Goal: Task Accomplishment & Management: Complete application form

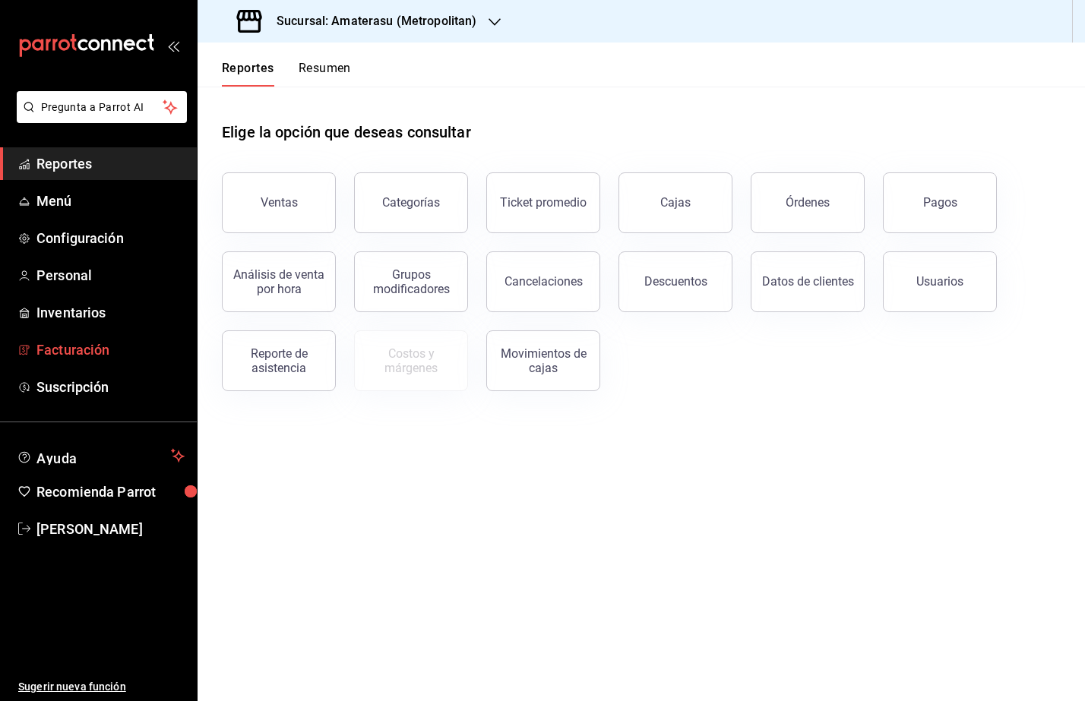
click at [90, 341] on span "Facturación" at bounding box center [110, 350] width 148 height 21
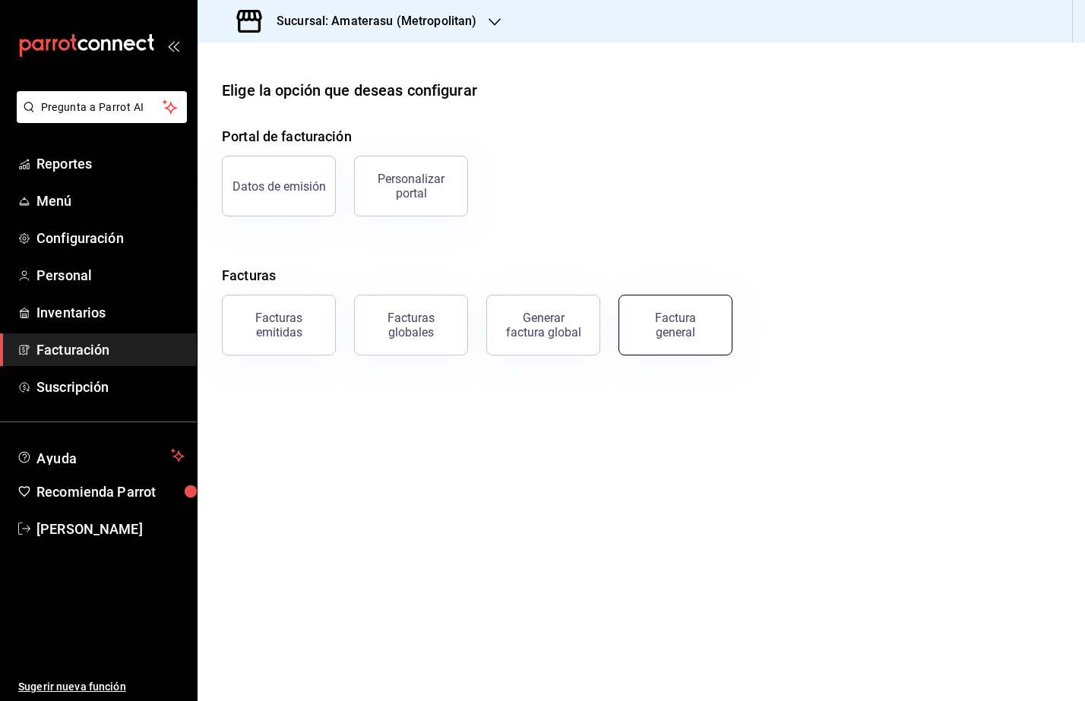
click at [672, 321] on div "Factura general" at bounding box center [676, 325] width 76 height 29
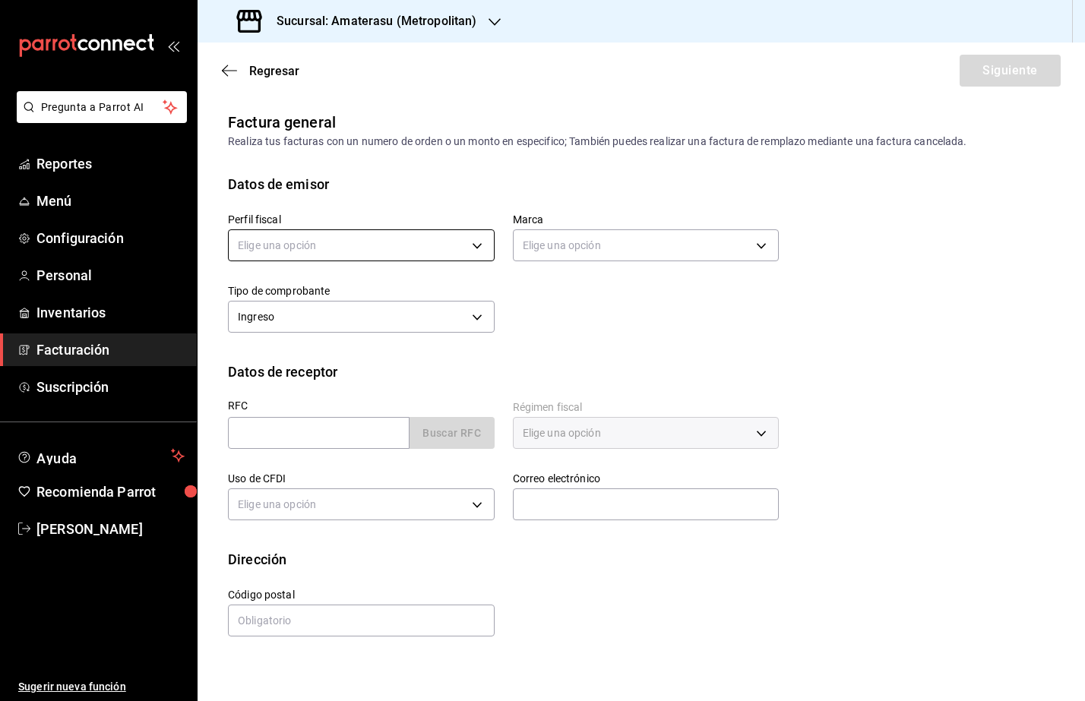
click at [388, 232] on body "Pregunta a Parrot AI Reportes Menú Configuración Personal Inventarios Facturaci…" at bounding box center [542, 350] width 1085 height 701
click at [372, 313] on li "SASTRERIA [PERSON_NAME]" at bounding box center [361, 323] width 265 height 28
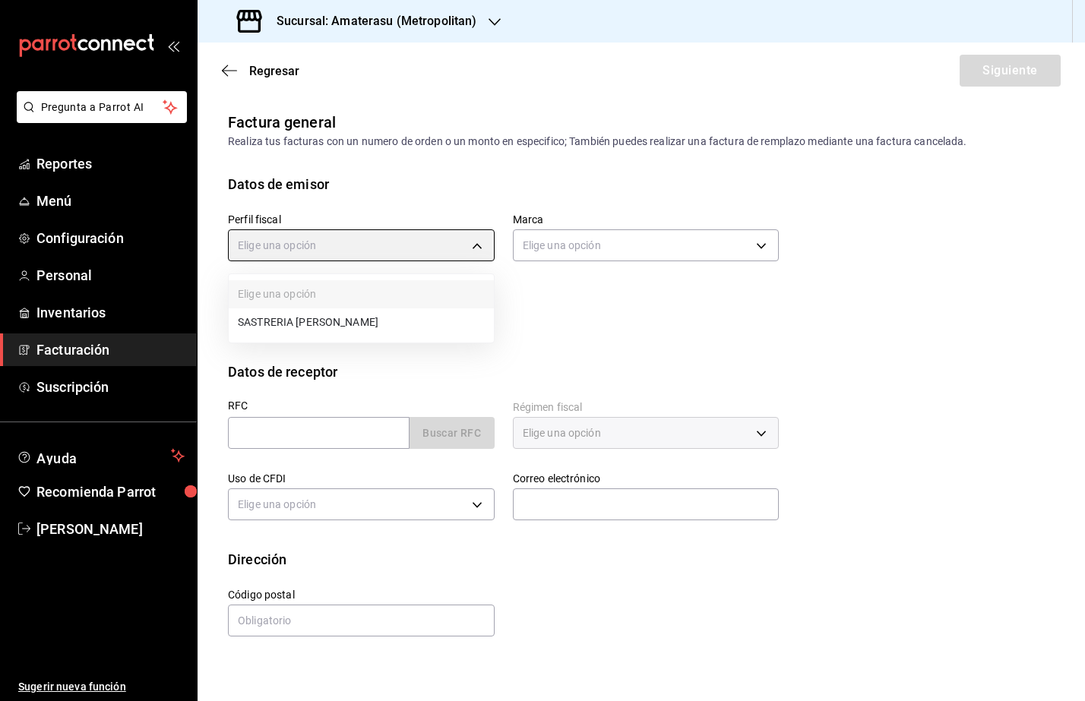
type input "54311fb0-65bd-49c6-8431-be279ba782b1"
type input "e4cd7fcb-d45b-43ae-a99f-ad4ccfcd9032"
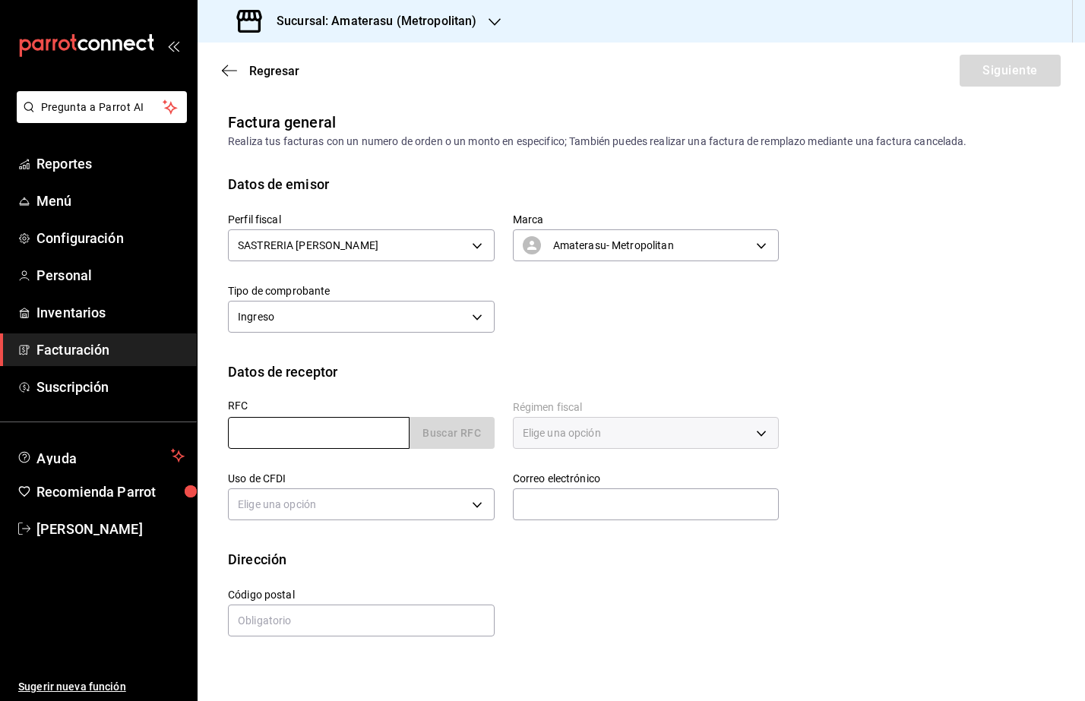
click at [257, 426] on input "text" at bounding box center [319, 433] width 182 height 32
paste input "KME150619R31"
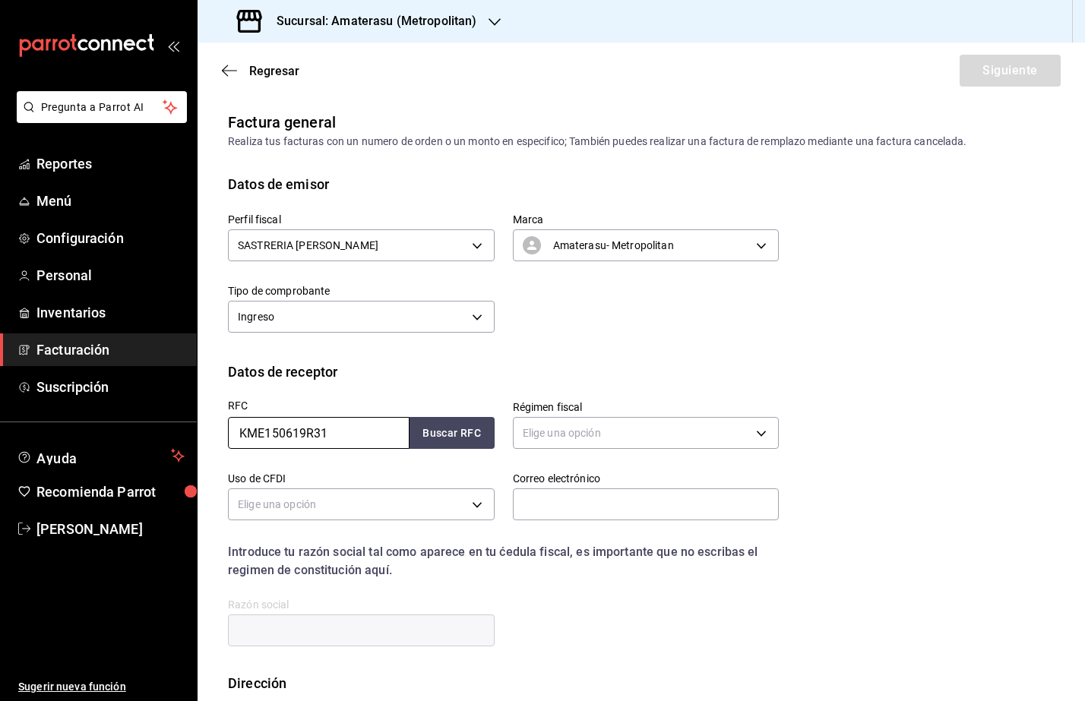
drag, startPoint x: 238, startPoint y: 433, endPoint x: 256, endPoint y: 482, distance: 51.9
click at [239, 438] on input "KME150619R31" at bounding box center [319, 433] width 182 height 32
click at [370, 428] on input "KME150619R31" at bounding box center [319, 433] width 182 height 32
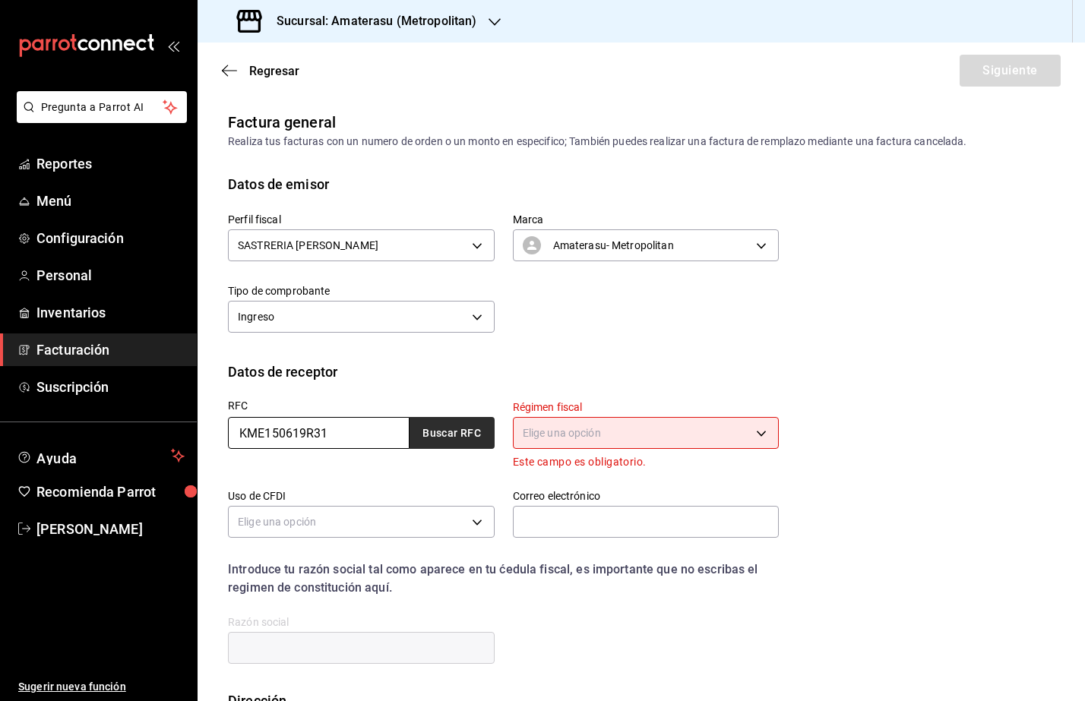
type input "KME150619R31"
click at [418, 444] on button "Buscar RFC" at bounding box center [452, 433] width 85 height 32
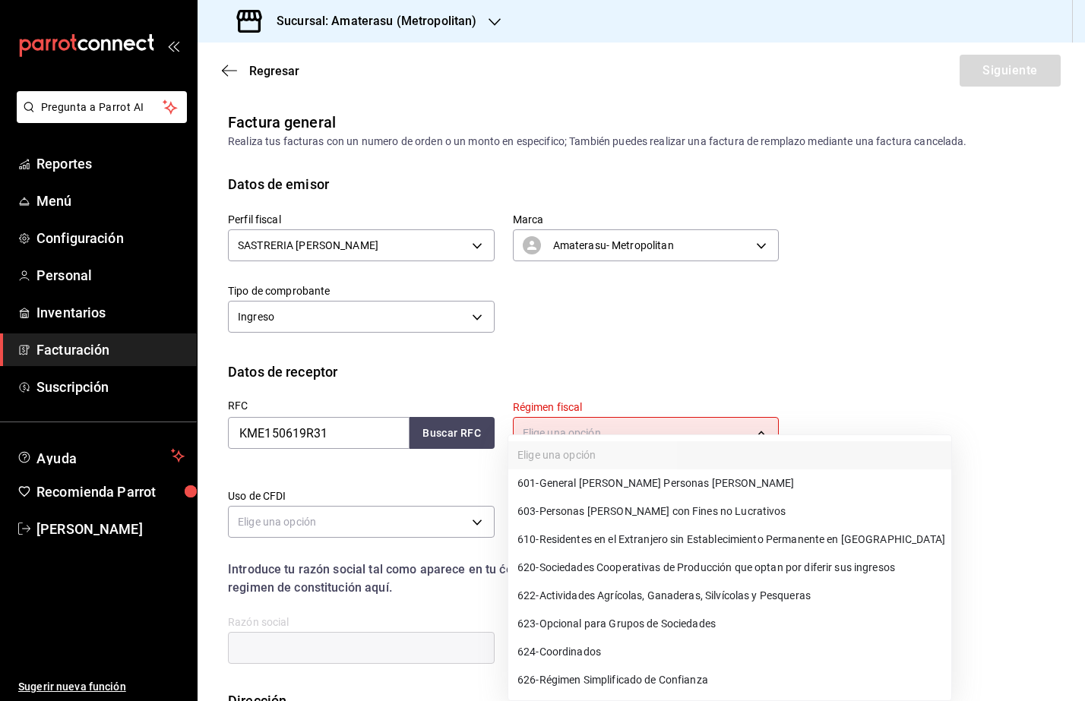
click at [572, 445] on body "Pregunta a Parrot AI Reportes Menú Configuración Personal Inventarios Facturaci…" at bounding box center [542, 350] width 1085 height 701
click at [590, 477] on span "601 - General [PERSON_NAME] Personas [PERSON_NAME]" at bounding box center [655, 484] width 277 height 16
type input "601"
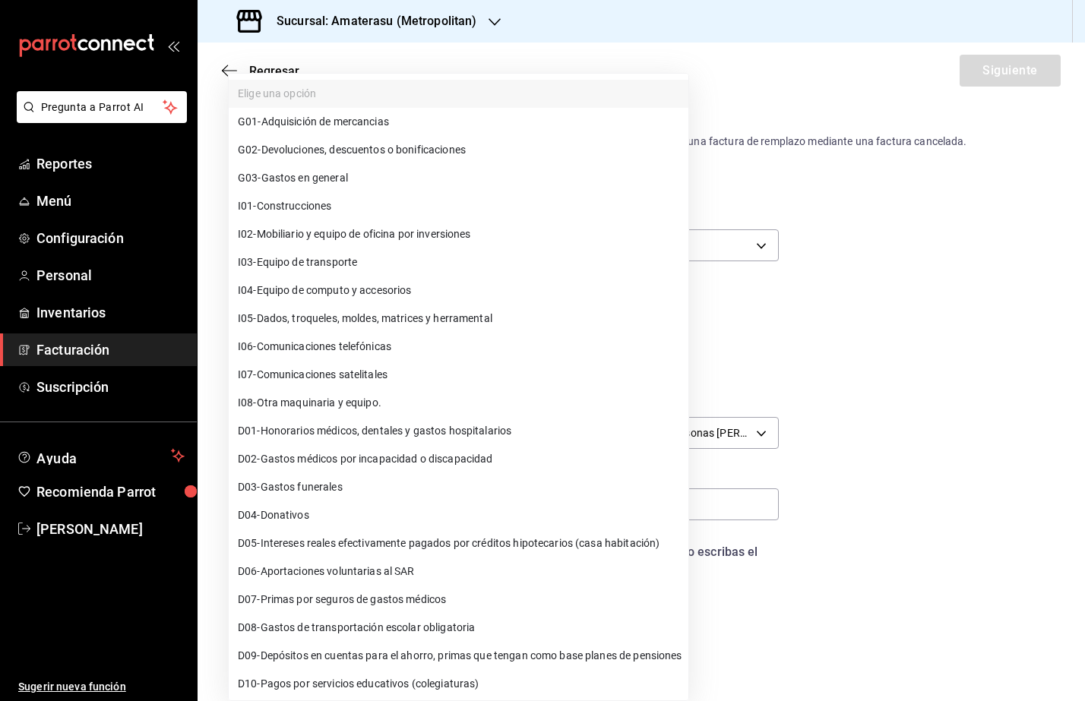
click at [347, 514] on body "Pregunta a Parrot AI Reportes Menú Configuración Personal Inventarios Facturaci…" at bounding box center [542, 350] width 1085 height 701
click at [384, 182] on li "G03 - Gastos en general" at bounding box center [459, 178] width 460 height 28
type input "G03"
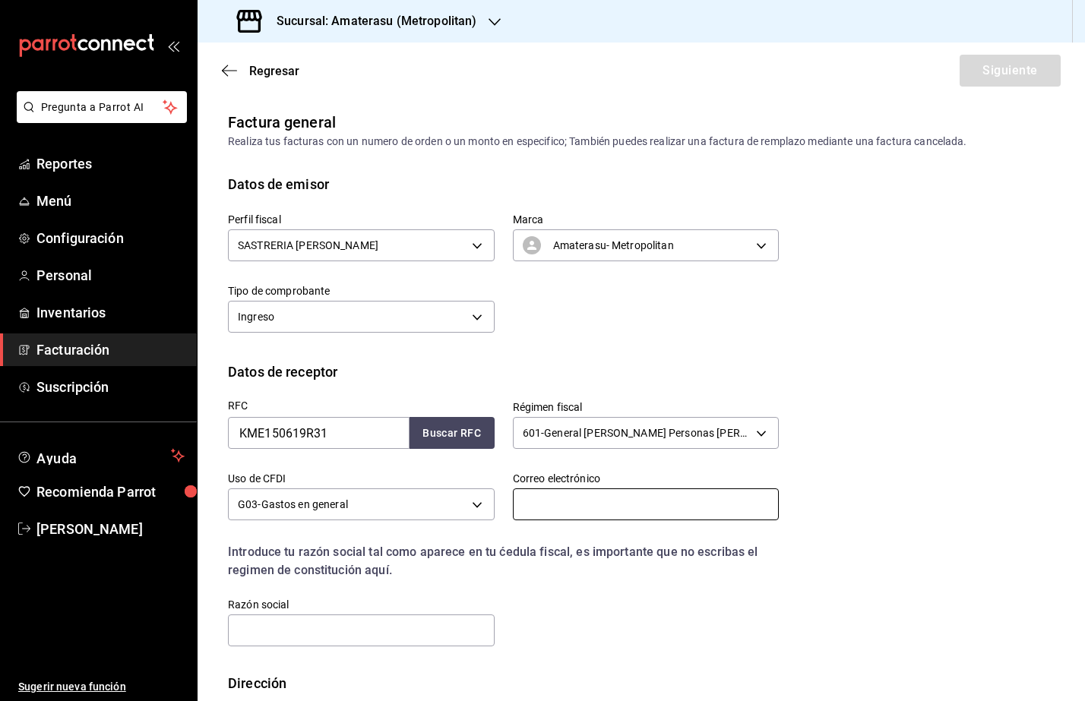
click at [532, 502] on input "text" at bounding box center [646, 505] width 267 height 32
type input "[PERSON_NAME][EMAIL_ADDRESS][PERSON_NAME][DOMAIN_NAME]"
click at [382, 638] on input "text" at bounding box center [361, 631] width 267 height 32
paste input "KALA MEDIA"
click at [233, 631] on input "KALA MEDIA" at bounding box center [361, 631] width 267 height 32
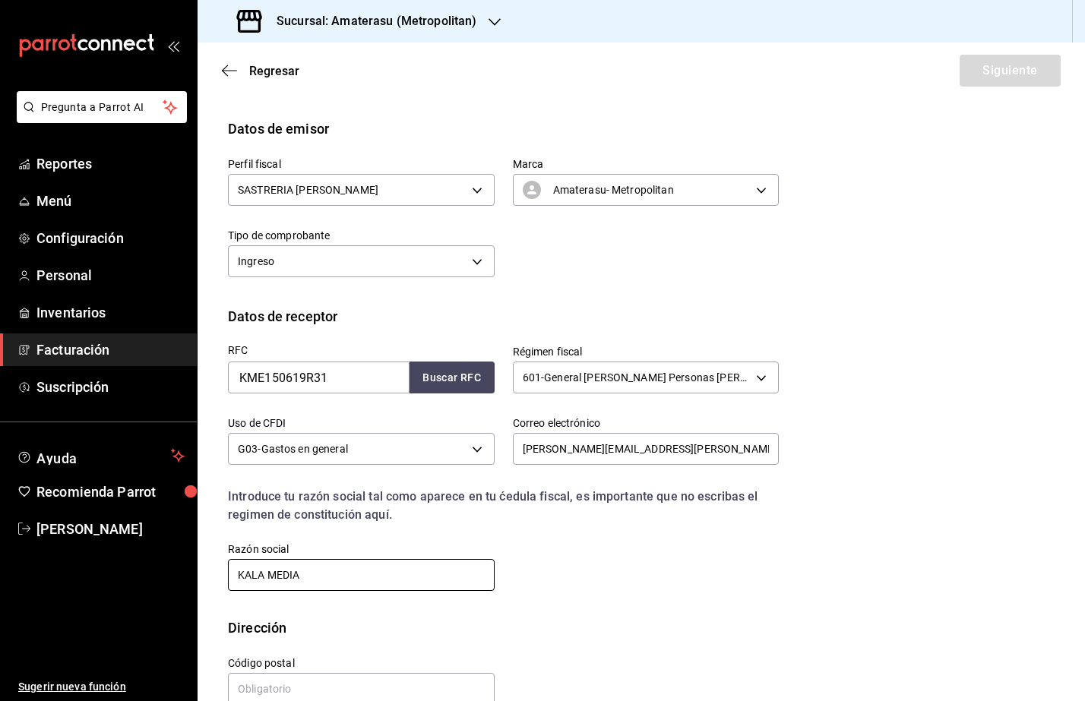
scroll to position [86, 0]
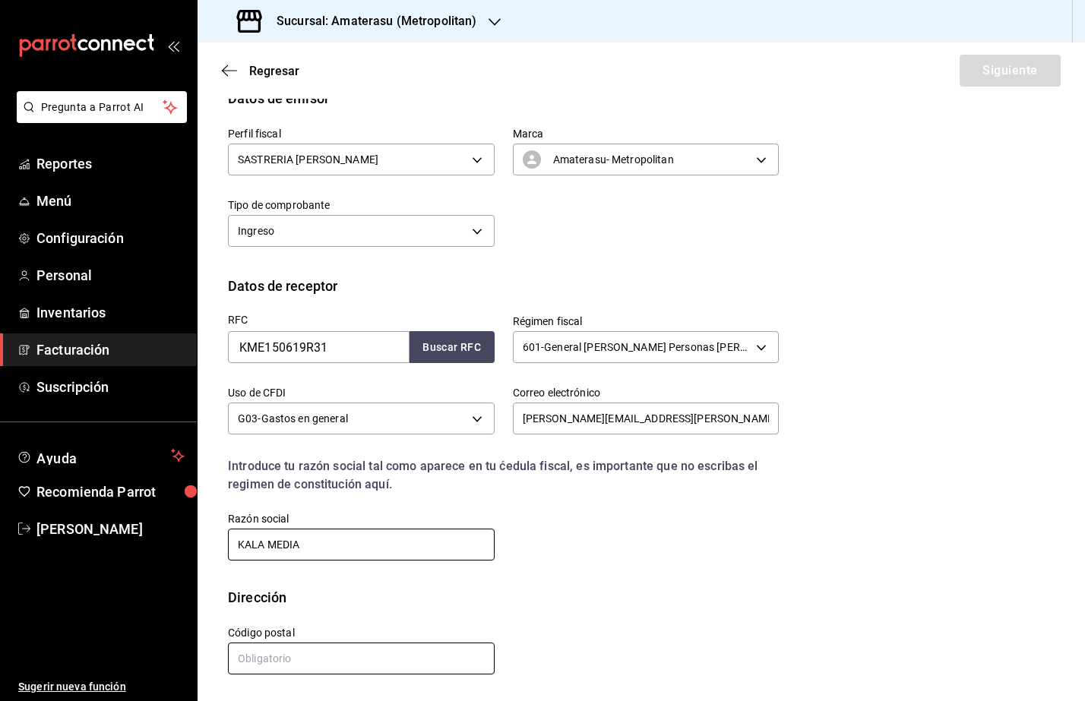
type input "KALA MEDIA"
click at [291, 656] on input "text" at bounding box center [361, 659] width 267 height 32
click at [264, 653] on input "text" at bounding box center [361, 659] width 267 height 32
paste input "66266"
type input "66266"
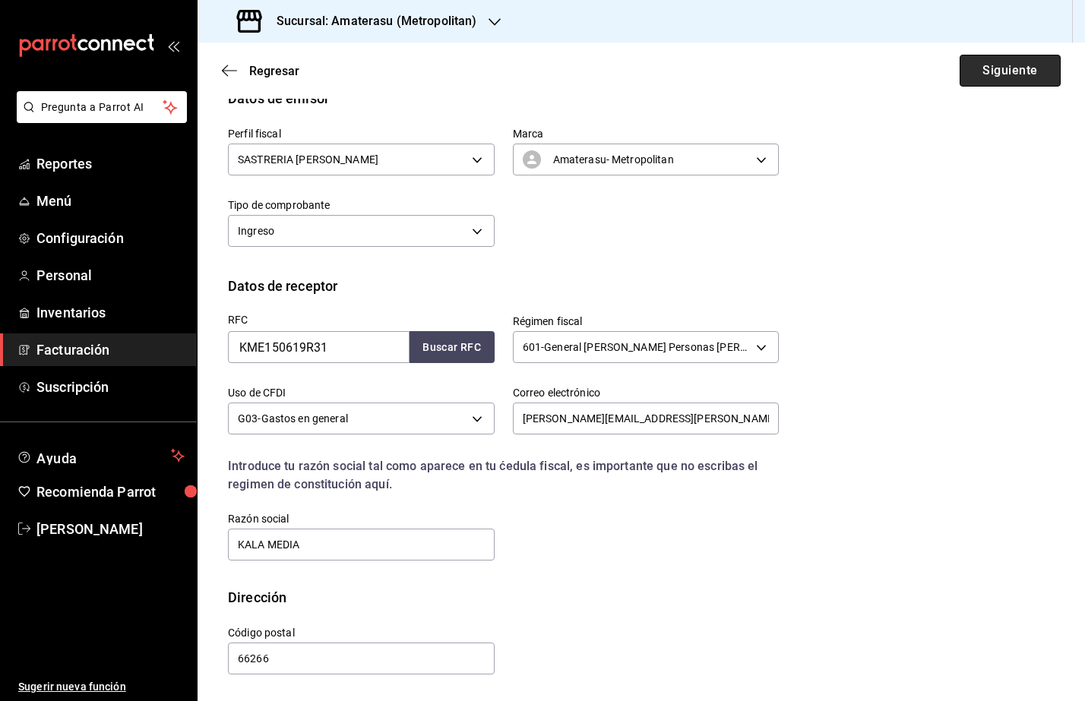
click at [979, 73] on button "Siguiente" at bounding box center [1010, 71] width 101 height 32
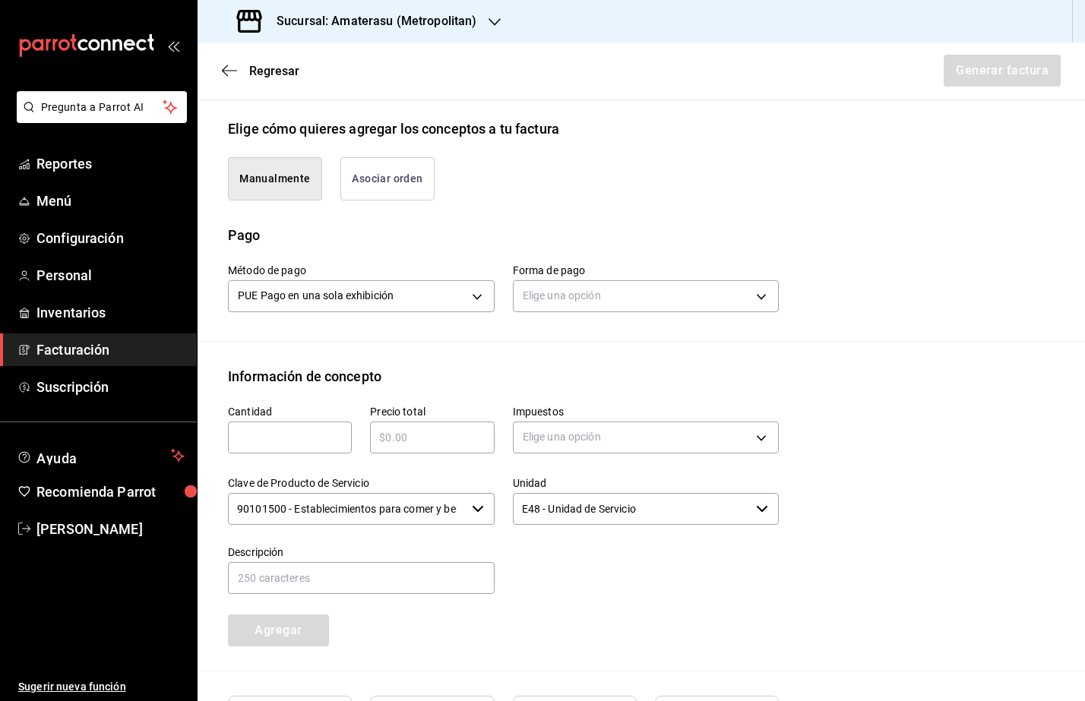
scroll to position [371, 0]
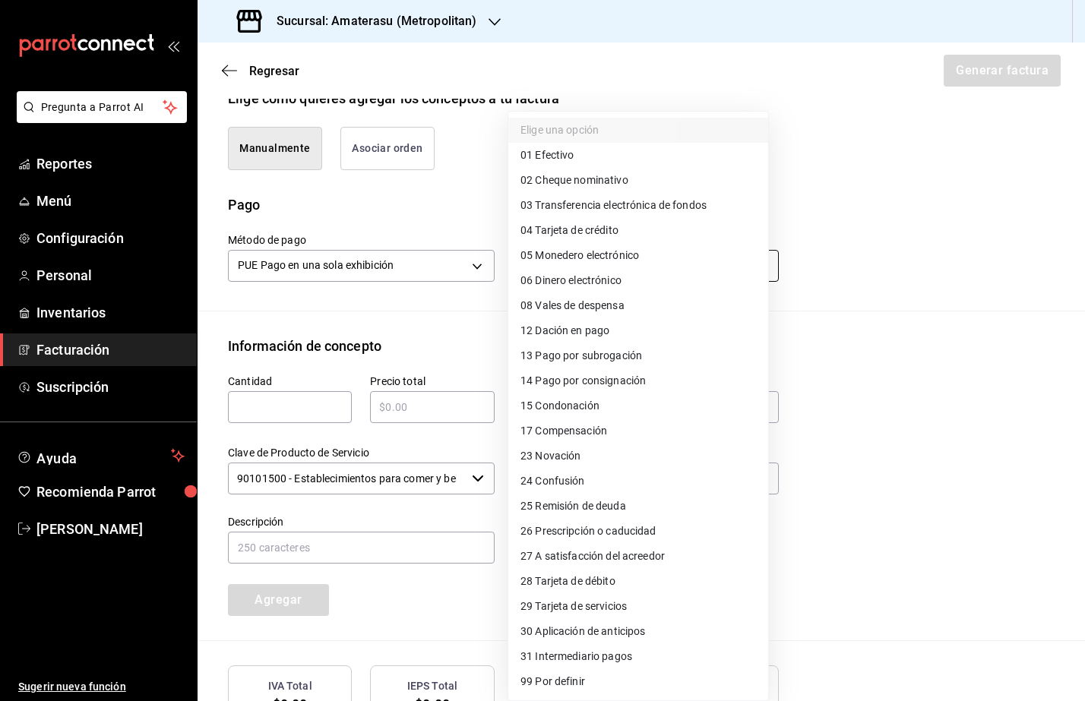
click at [538, 261] on body "Pregunta a Parrot AI Reportes Menú Configuración Personal Inventarios Facturaci…" at bounding box center [542, 350] width 1085 height 701
click at [599, 210] on span "03 Transferencia electrónica de fondos" at bounding box center [614, 206] width 186 height 16
type input "03"
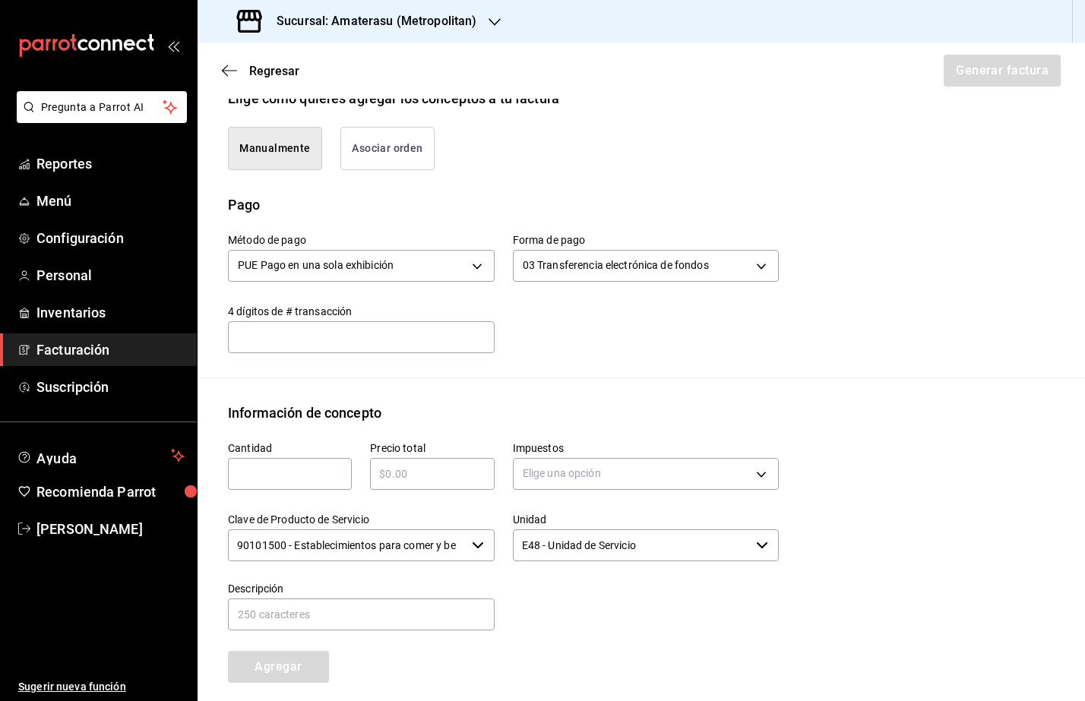
drag, startPoint x: 312, startPoint y: 472, endPoint x: 307, endPoint y: 484, distance: 13.3
click at [307, 484] on div "​" at bounding box center [290, 474] width 124 height 32
type input "1"
click at [411, 469] on input "text" at bounding box center [432, 474] width 124 height 18
type input "$66300"
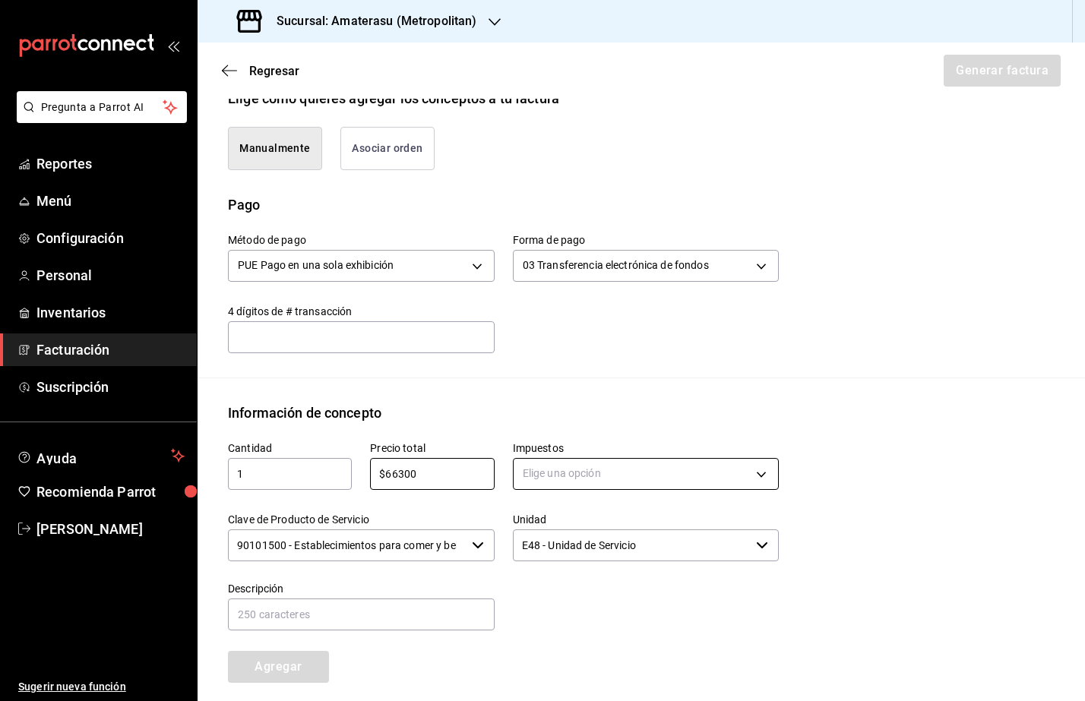
click at [584, 458] on body "Pregunta a Parrot AI Reportes Menú Configuración Personal Inventarios Facturaci…" at bounding box center [542, 350] width 1085 height 701
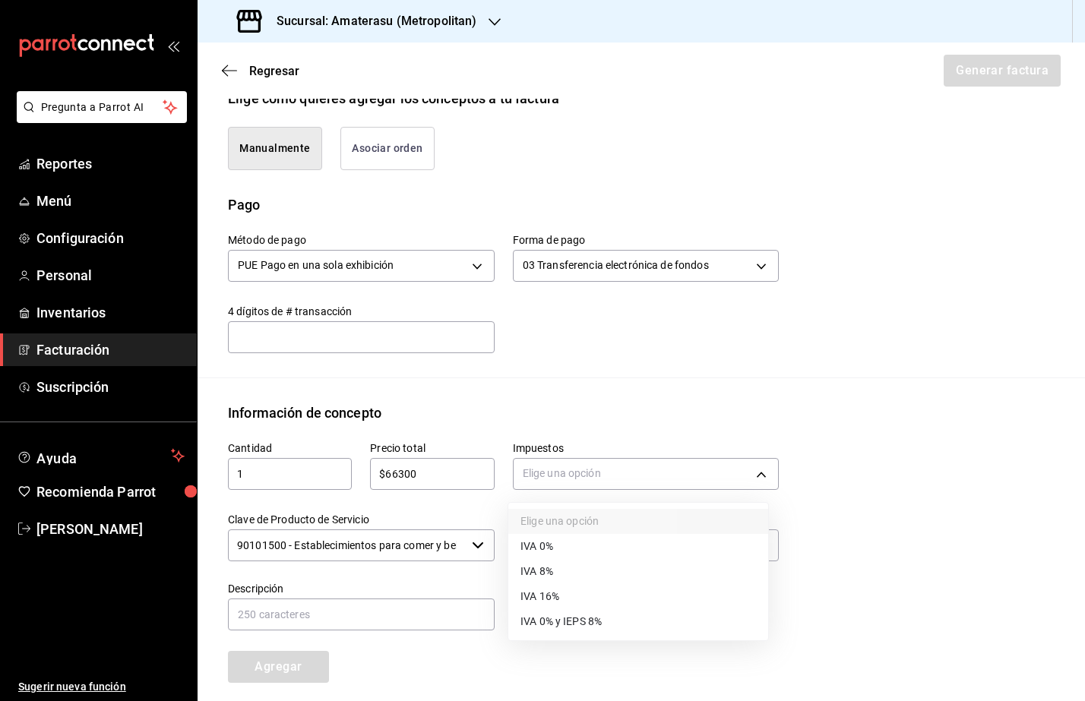
click at [553, 589] on span "IVA 16%" at bounding box center [540, 597] width 39 height 16
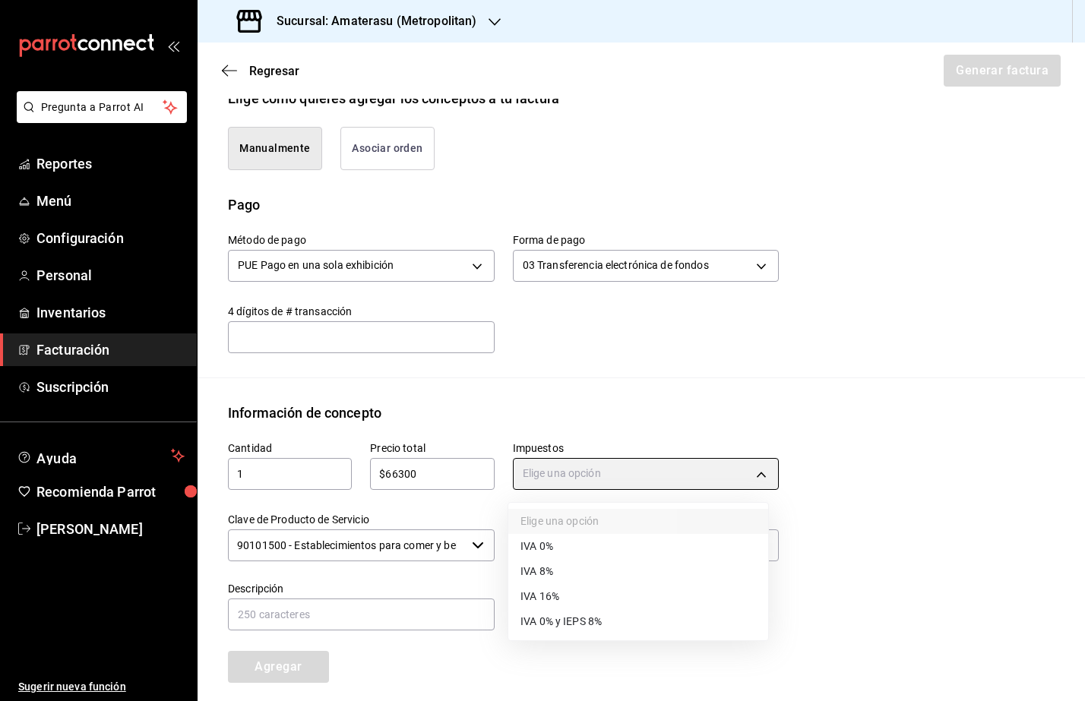
type input "IVA_16"
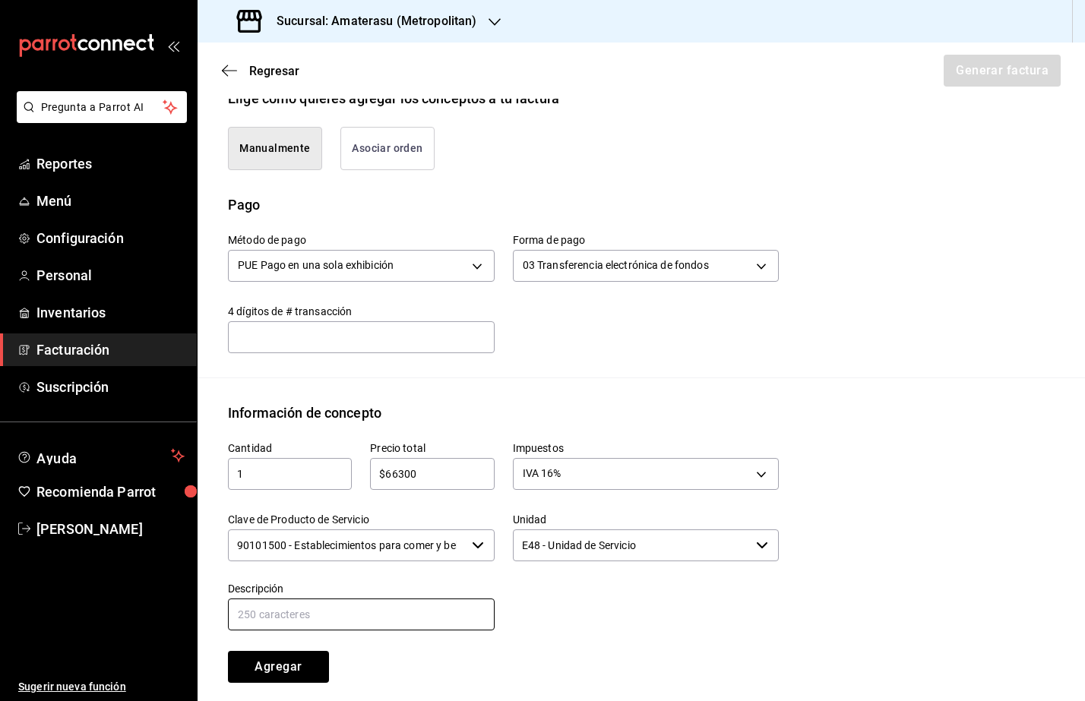
click at [324, 620] on input "text" at bounding box center [361, 615] width 267 height 32
type input "Consumo de Alimentos y Bebidas"
click at [298, 672] on button "Agregar" at bounding box center [278, 667] width 101 height 32
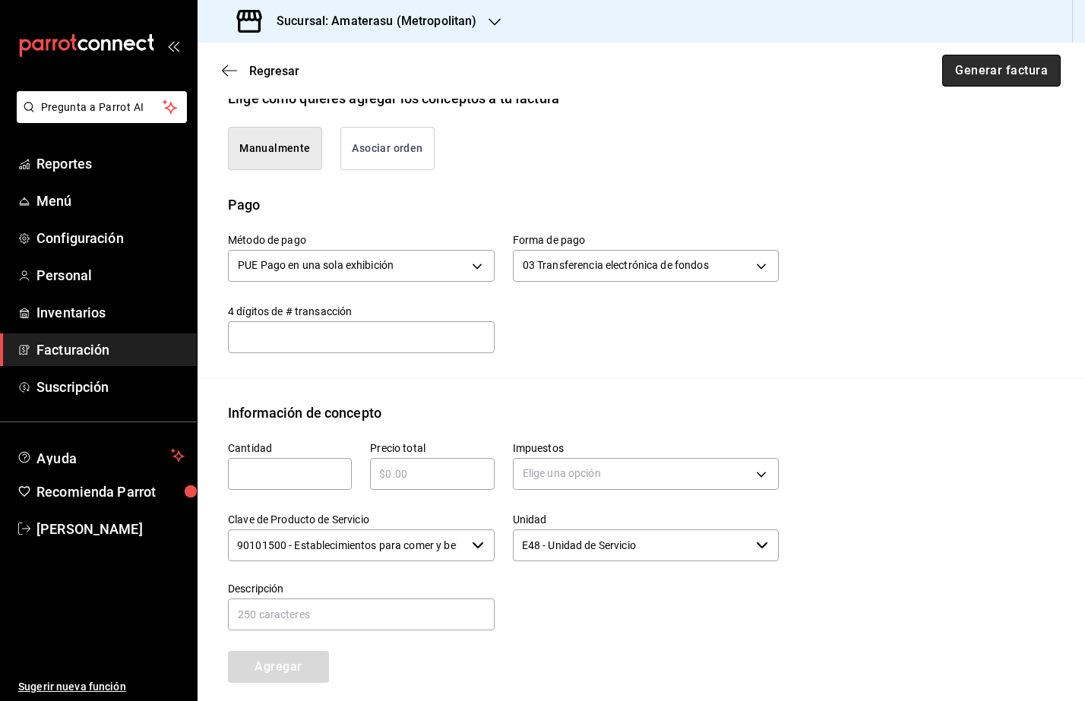
click at [1001, 62] on button "Generar factura" at bounding box center [1001, 71] width 119 height 32
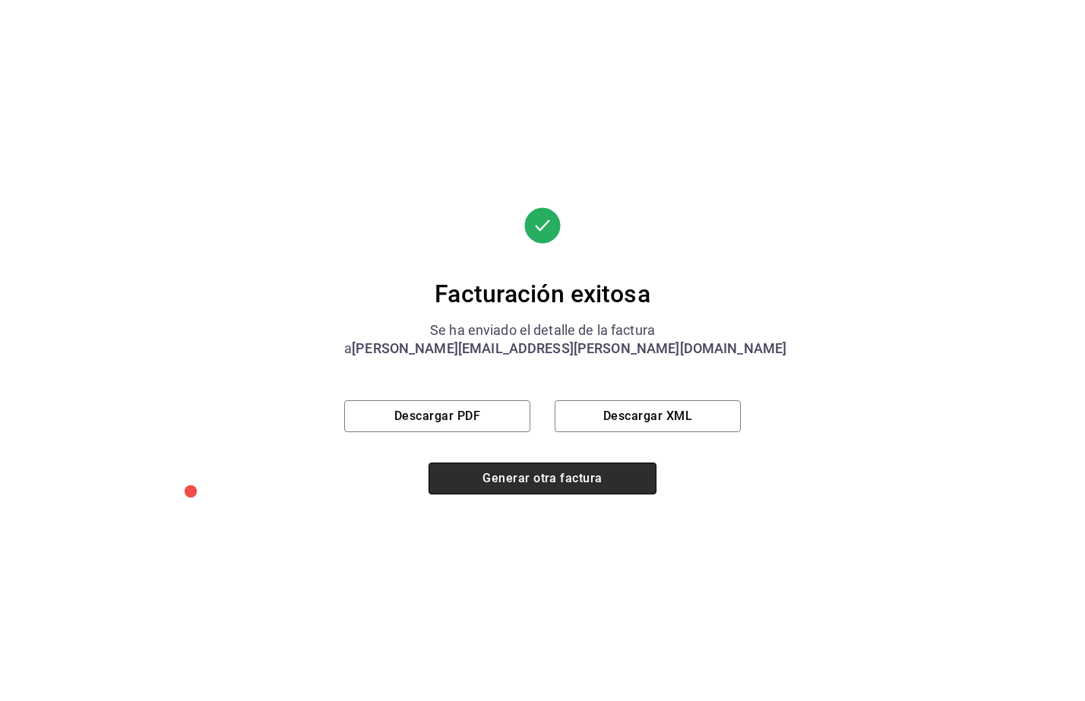
click at [575, 475] on button "Generar otra factura" at bounding box center [543, 479] width 228 height 32
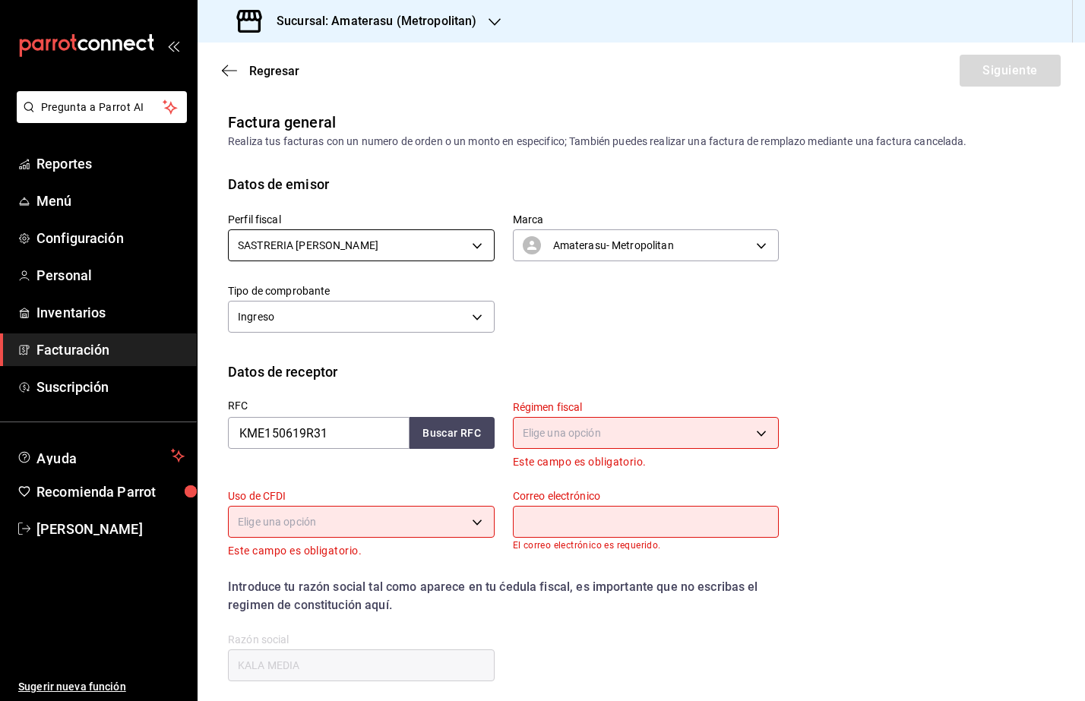
click at [405, 239] on body "Pregunta a Parrot AI Reportes Menú Configuración Personal Inventarios Facturaci…" at bounding box center [542, 350] width 1085 height 701
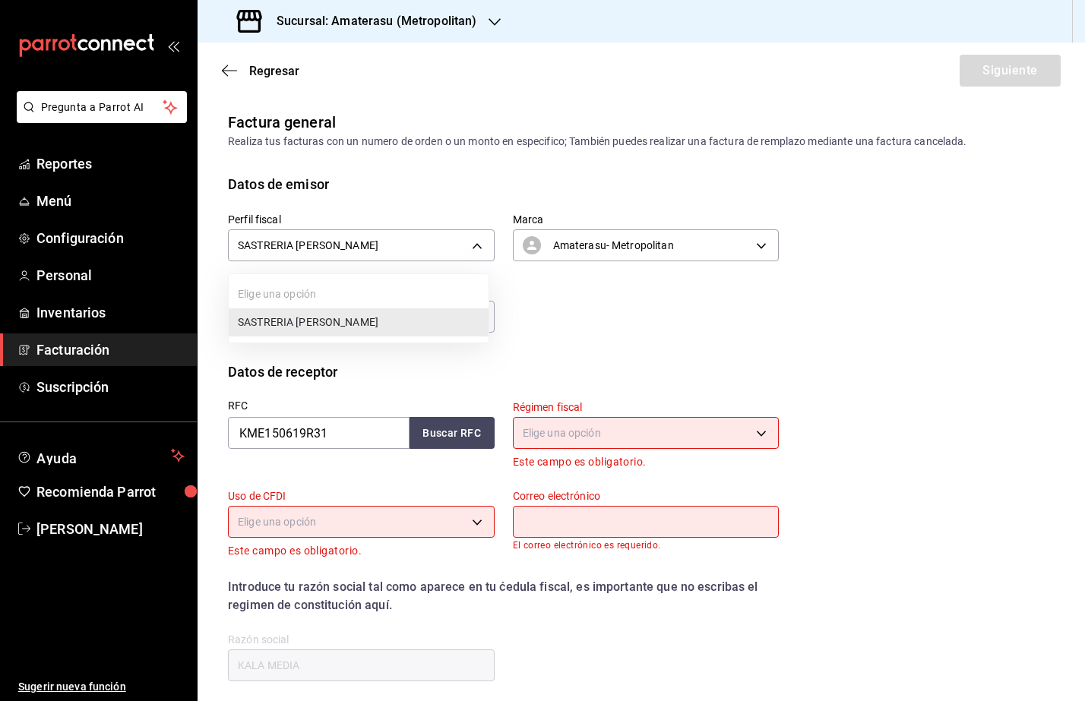
click at [433, 430] on div at bounding box center [542, 350] width 1085 height 701
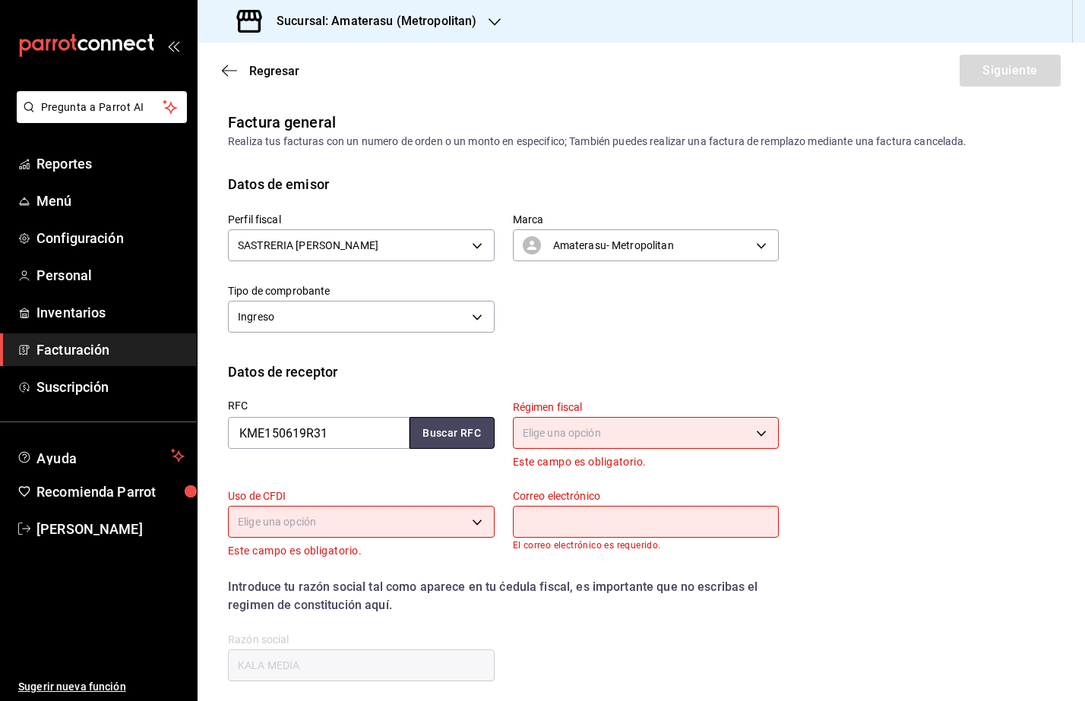
click at [433, 430] on button "Buscar RFC" at bounding box center [452, 433] width 85 height 32
type input "601"
type input "G03"
type input "[PERSON_NAME][EMAIL_ADDRESS][PERSON_NAME][DOMAIN_NAME]"
type input "66266"
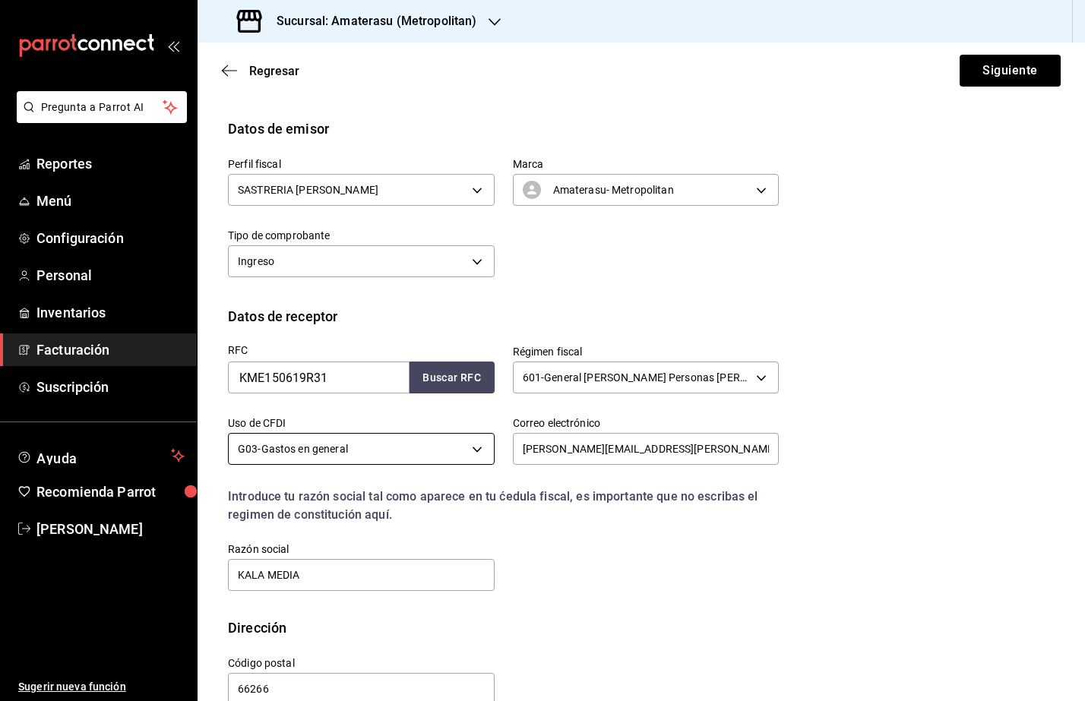
scroll to position [86, 0]
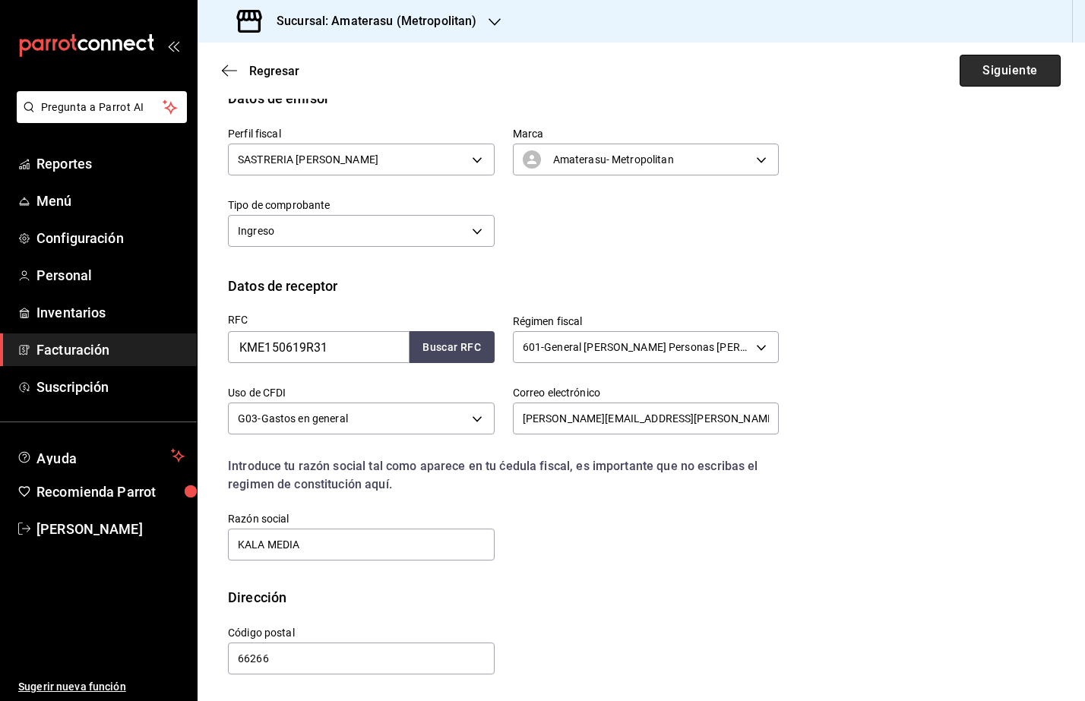
click at [989, 84] on button "Siguiente" at bounding box center [1010, 71] width 101 height 32
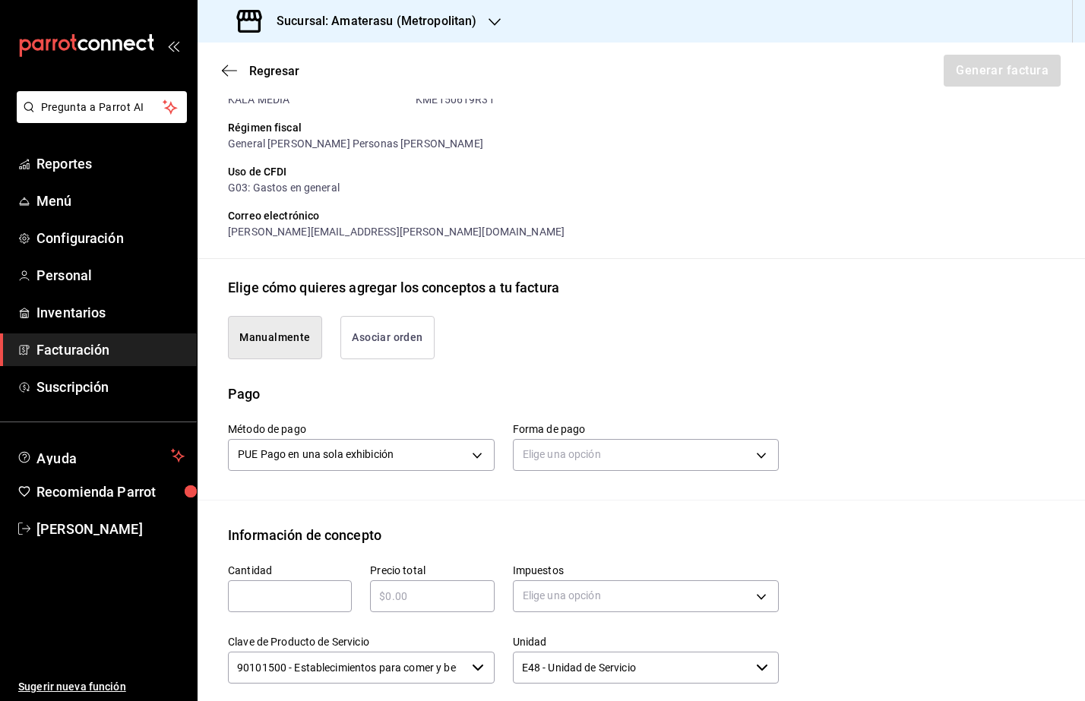
scroll to position [276, 0]
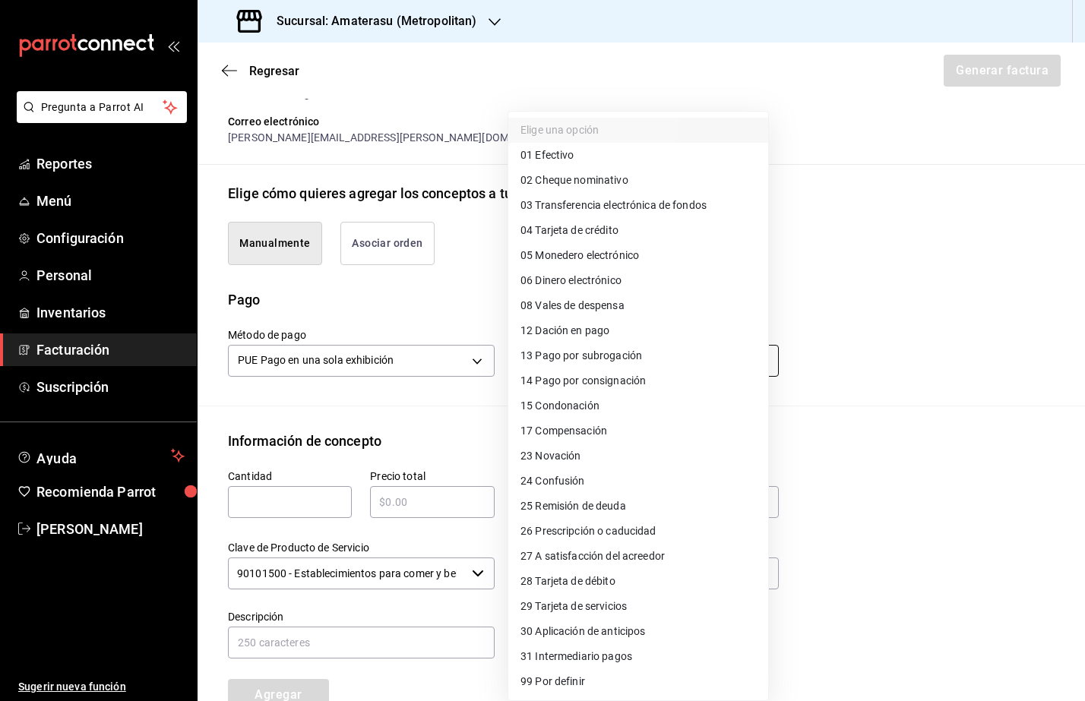
click at [617, 344] on body "Pregunta a Parrot AI Reportes Menú Configuración Personal Inventarios Facturaci…" at bounding box center [542, 350] width 1085 height 701
click at [648, 229] on li "04 Tarjeta de crédito" at bounding box center [638, 230] width 260 height 25
type input "04"
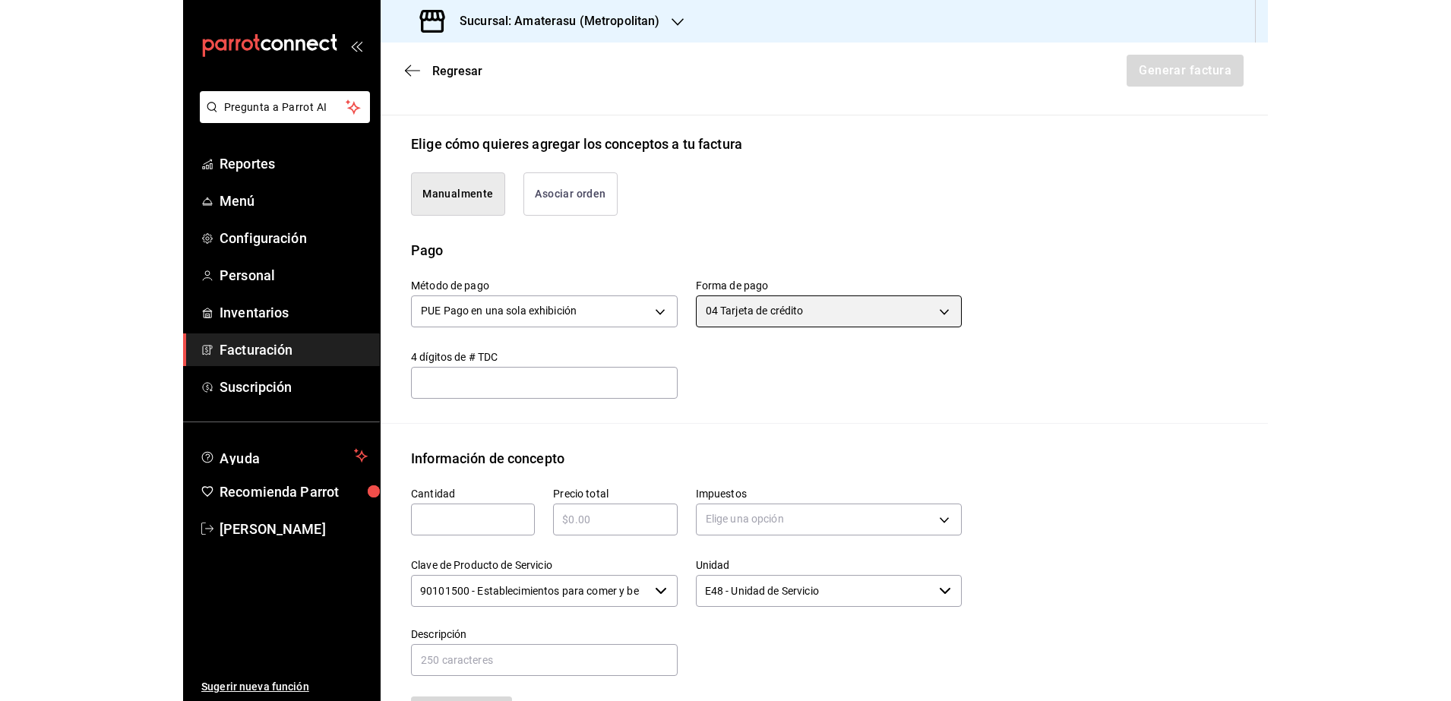
scroll to position [371, 0]
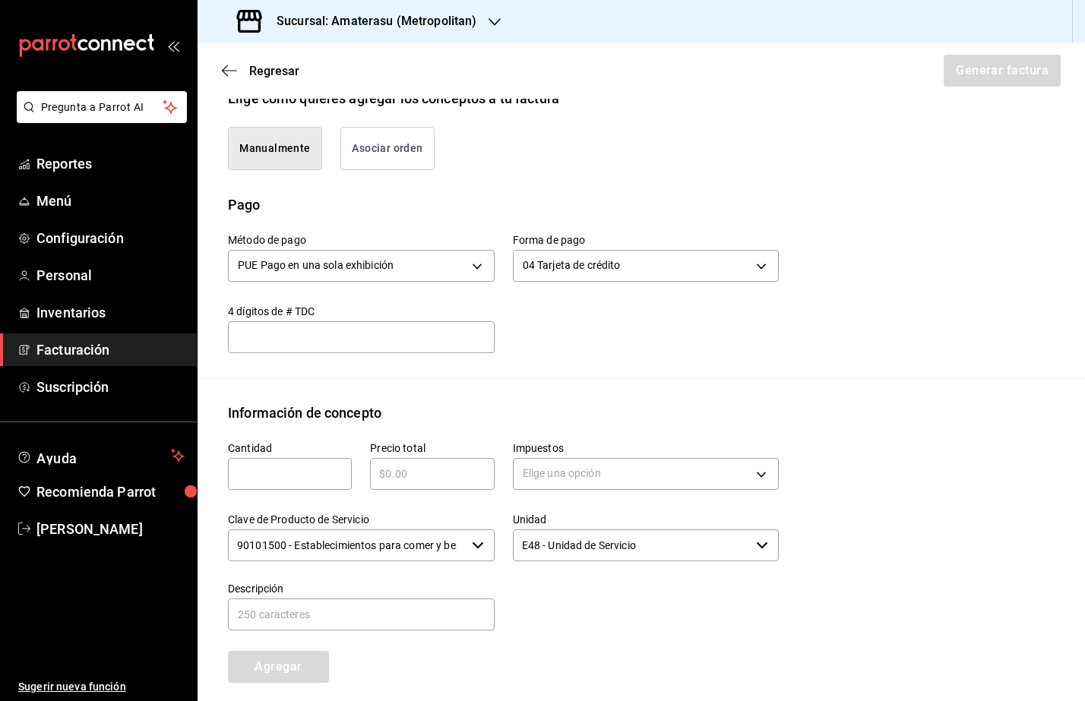
click at [313, 475] on input "text" at bounding box center [290, 474] width 124 height 18
type input "1"
click at [428, 482] on input "text" at bounding box center [432, 474] width 124 height 18
type input "$7800"
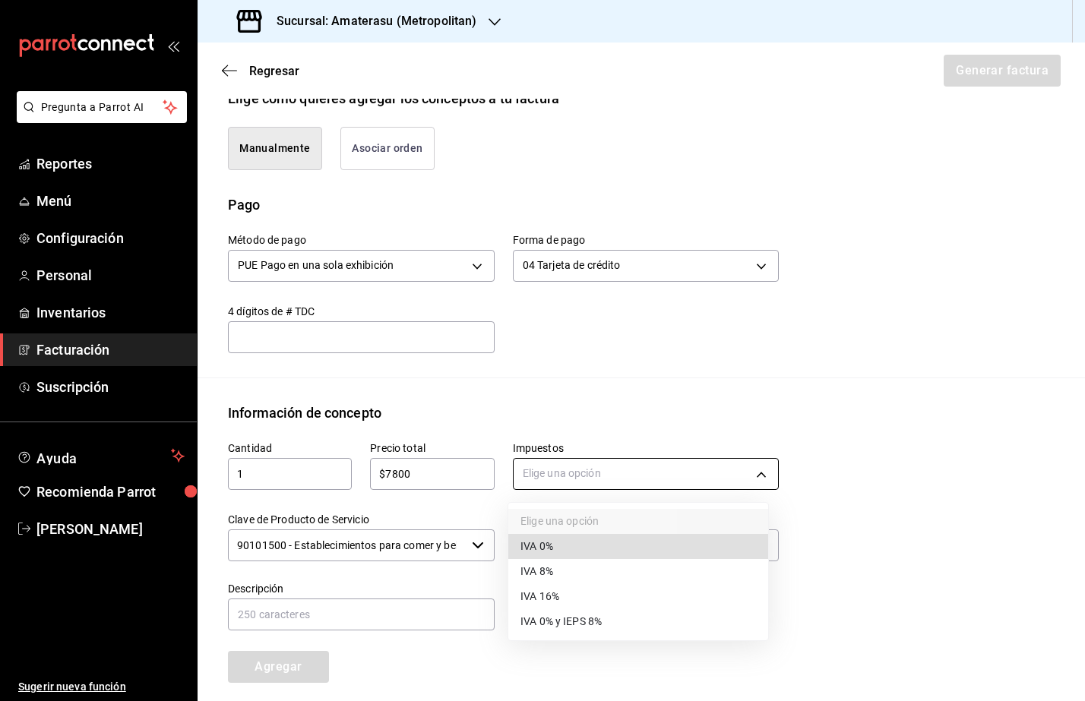
click at [627, 479] on body "Pregunta a Parrot AI Reportes Menú Configuración Personal Inventarios Facturaci…" at bounding box center [542, 350] width 1085 height 701
click at [588, 598] on li "IVA 16%" at bounding box center [638, 596] width 260 height 25
type input "IVA_16"
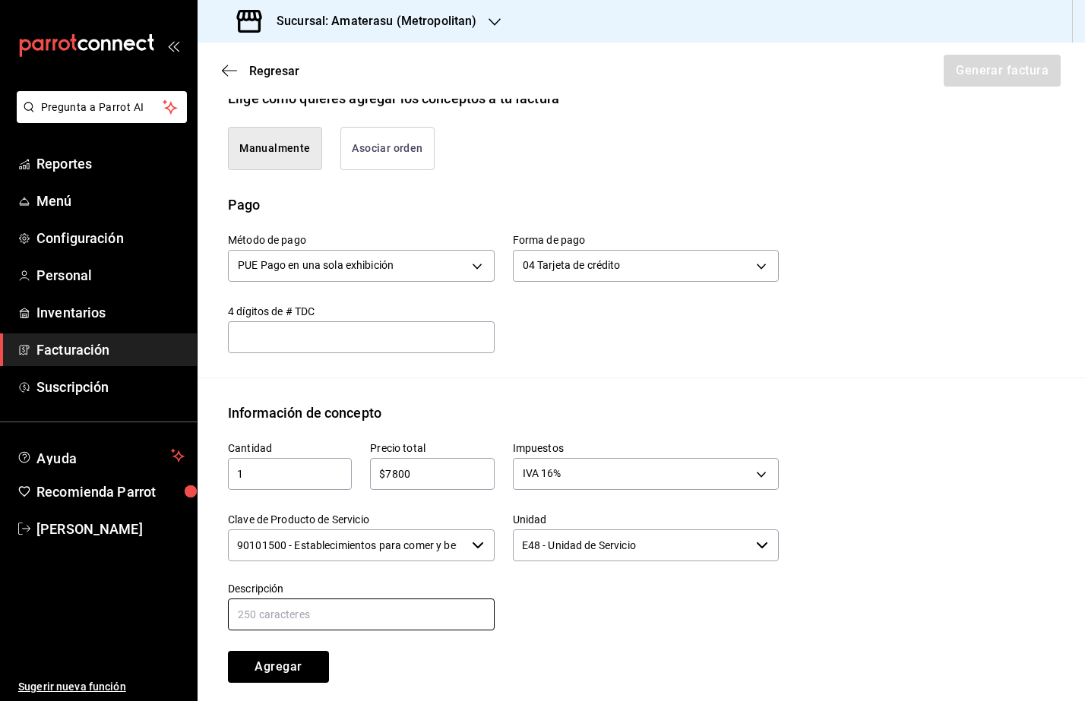
click at [404, 610] on input "text" at bounding box center [361, 615] width 267 height 32
type input "Consumo de Alimentos y Bebidas"
click at [274, 681] on button "Agregar" at bounding box center [278, 667] width 101 height 32
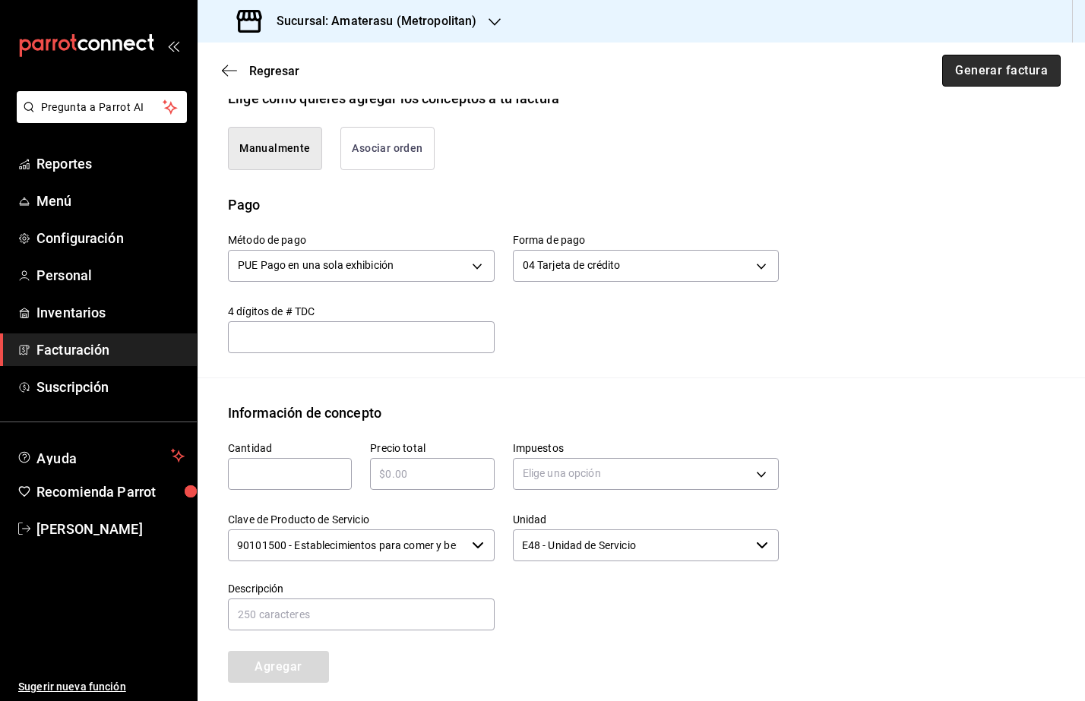
click at [997, 74] on button "Generar factura" at bounding box center [1001, 71] width 119 height 32
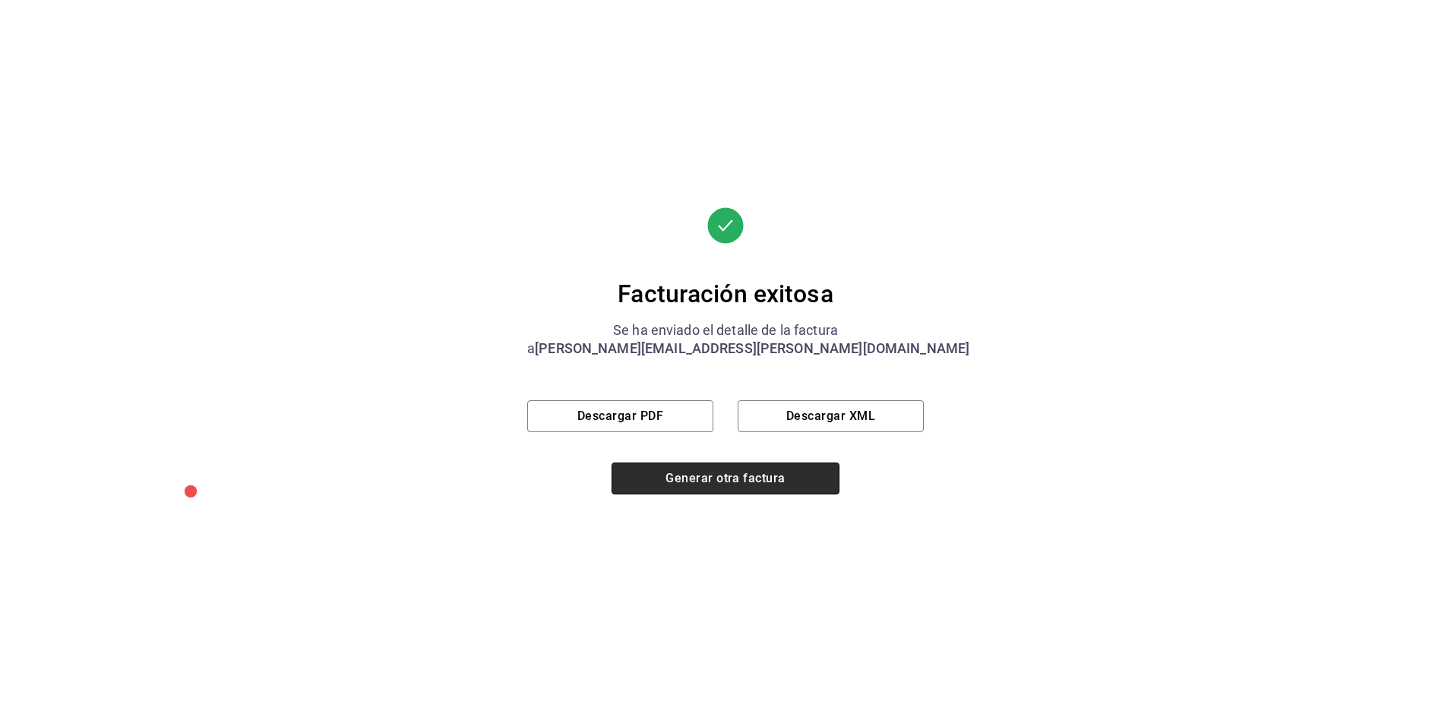
click at [762, 470] on button "Generar otra factura" at bounding box center [726, 479] width 228 height 32
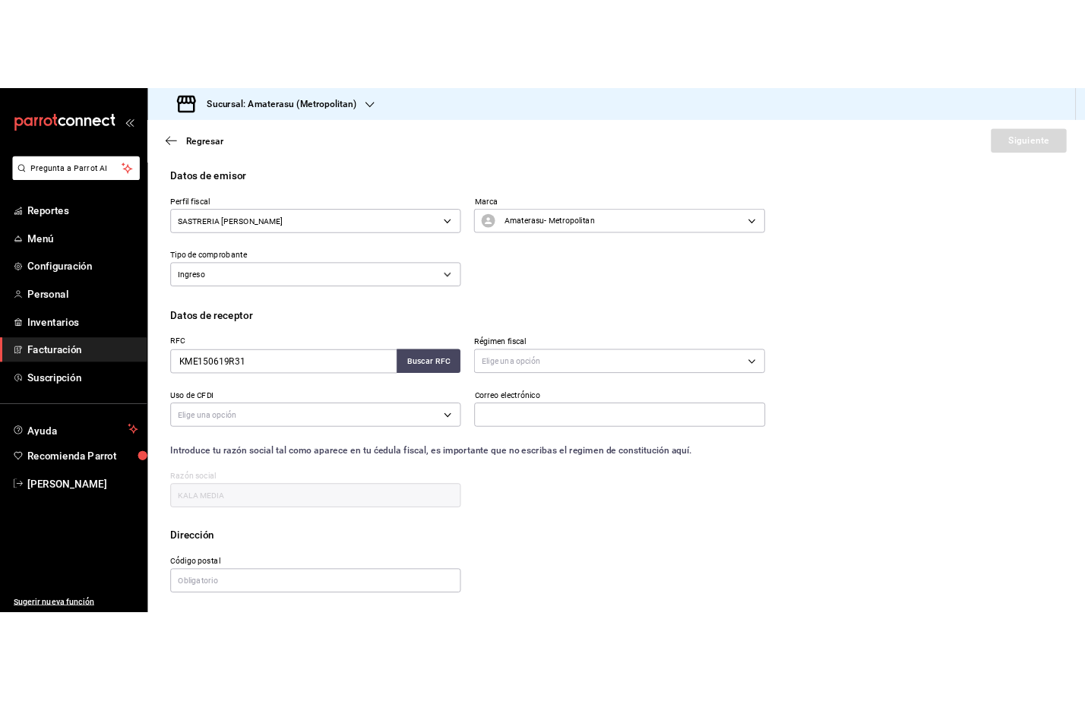
scroll to position [0, 0]
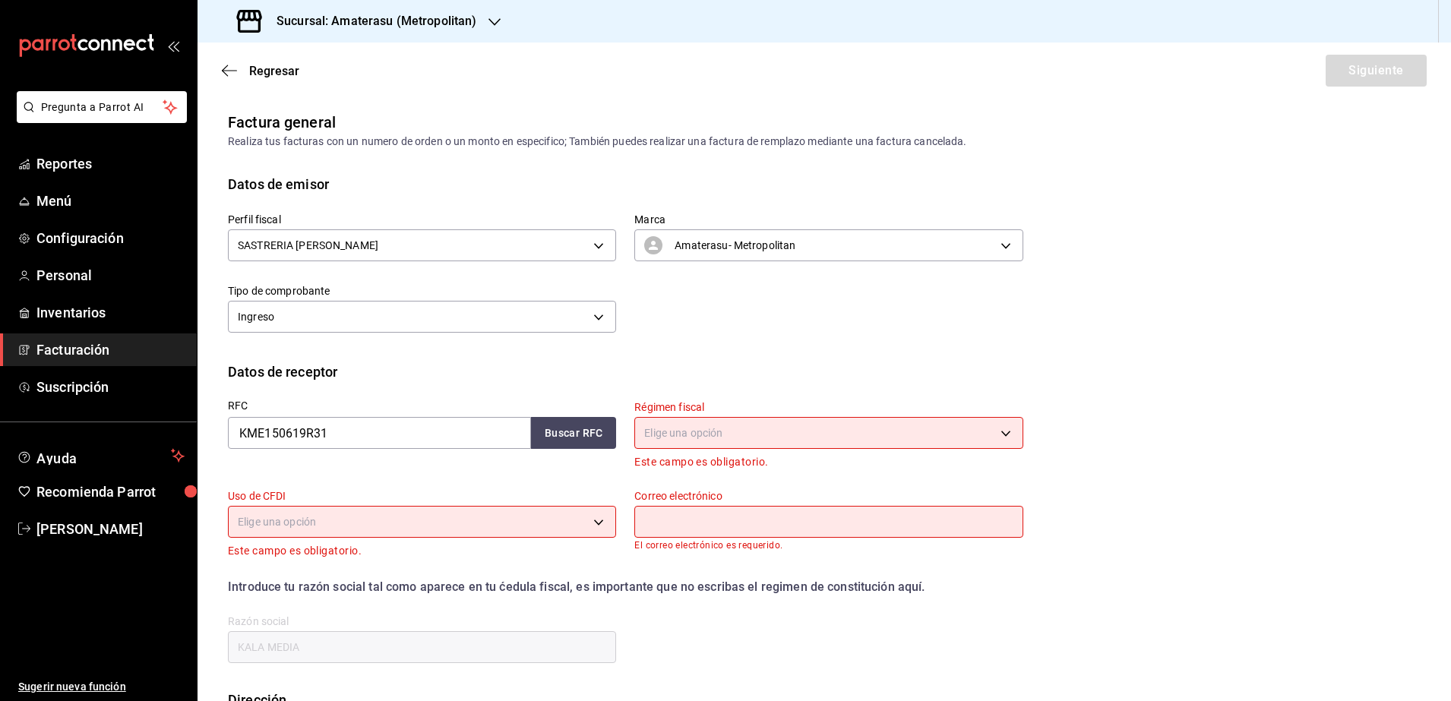
click at [391, 27] on h3 "Sucursal: Amaterasu (Metropolitan)" at bounding box center [370, 21] width 212 height 18
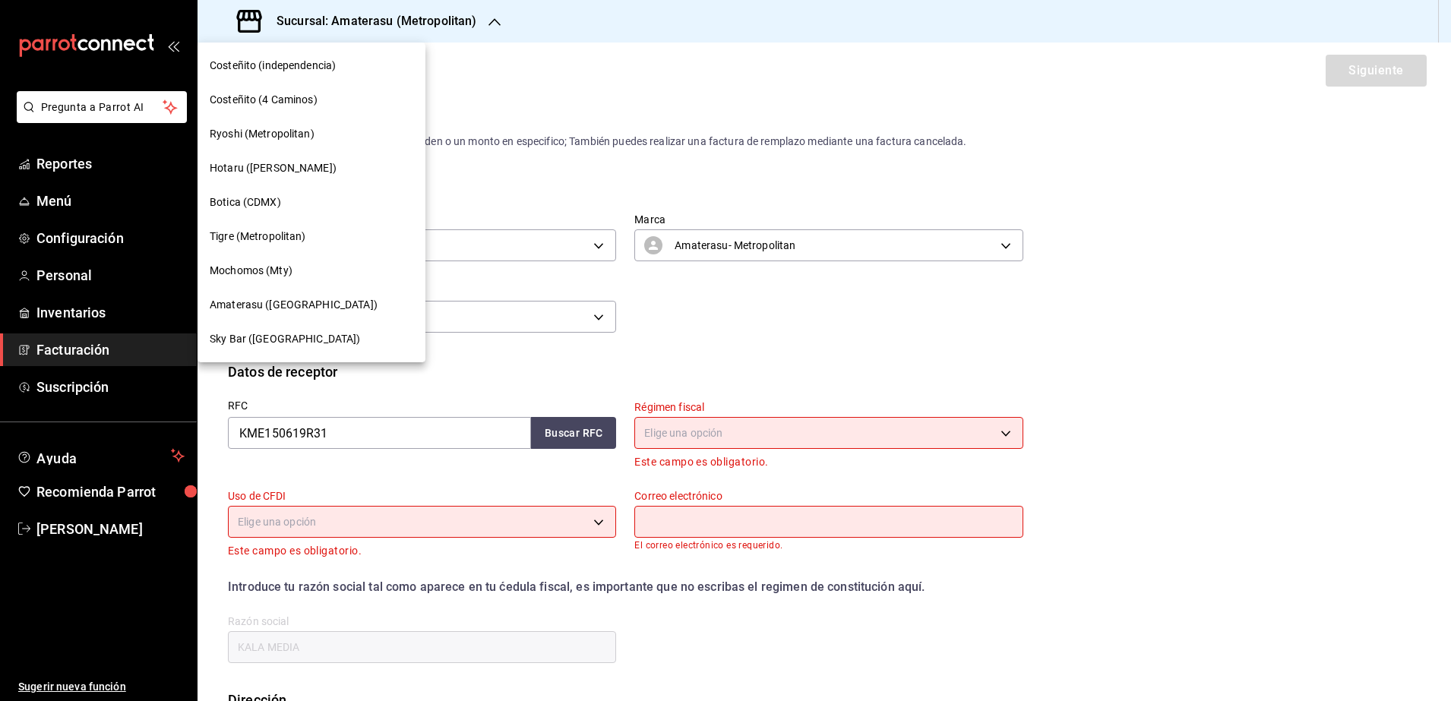
click at [255, 234] on span "Tigre (Metropolitan)" at bounding box center [258, 237] width 97 height 16
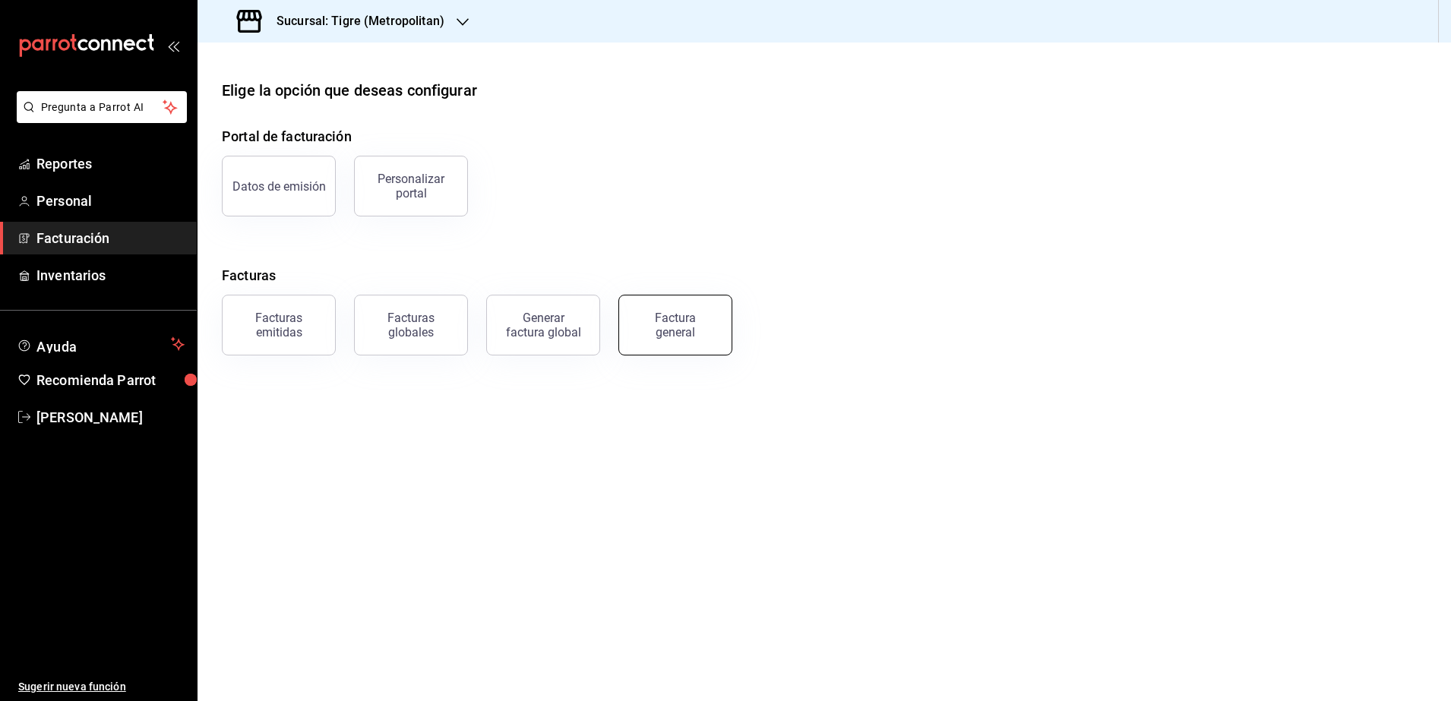
click at [687, 330] on div "Factura general" at bounding box center [676, 325] width 76 height 29
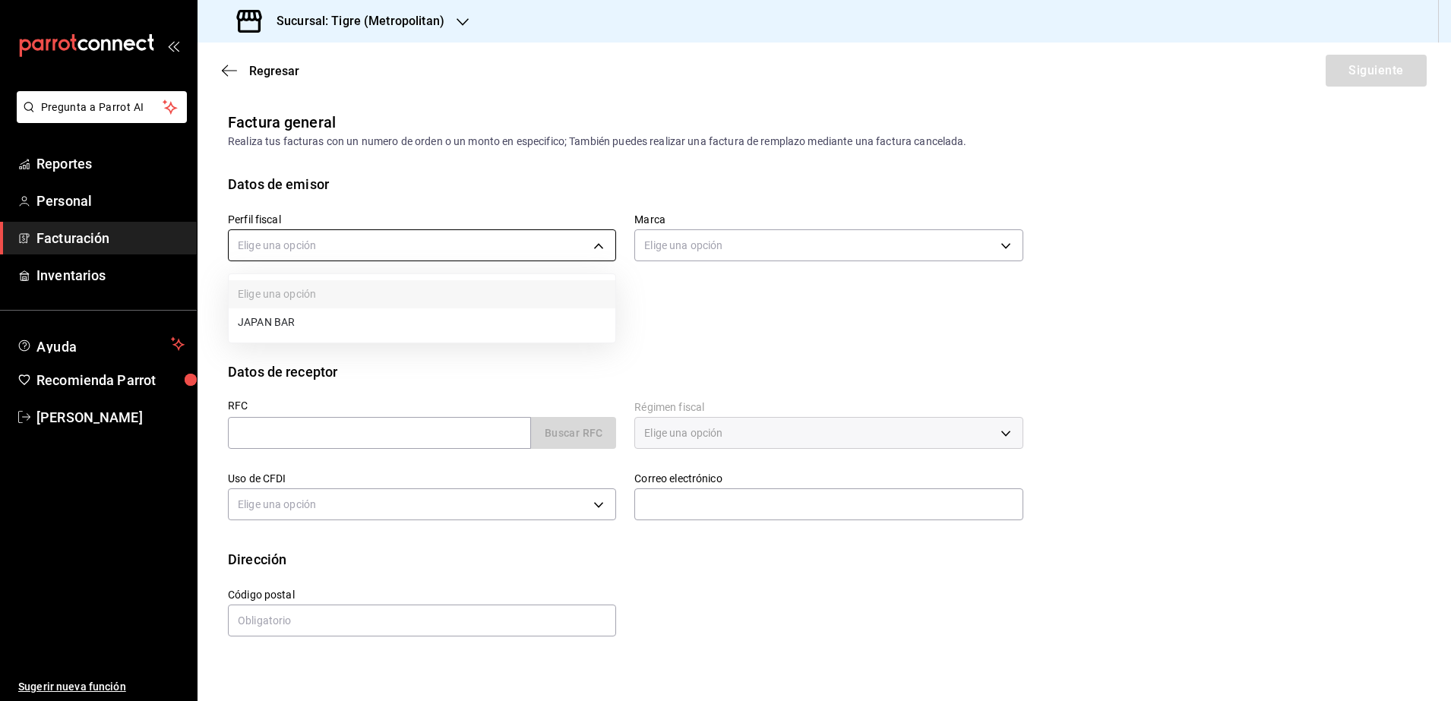
click at [410, 258] on body "Pregunta a Parrot AI Reportes Personal Facturación Inventarios Ayuda Recomienda…" at bounding box center [725, 350] width 1451 height 701
click at [298, 321] on li "JAPAN BAR" at bounding box center [422, 323] width 387 height 28
type input "976ab3ac-0424-4a8d-b2a3-095b666c950a"
type input "d2a20516-989b-40fe-838d-c8b0b31ef0ff"
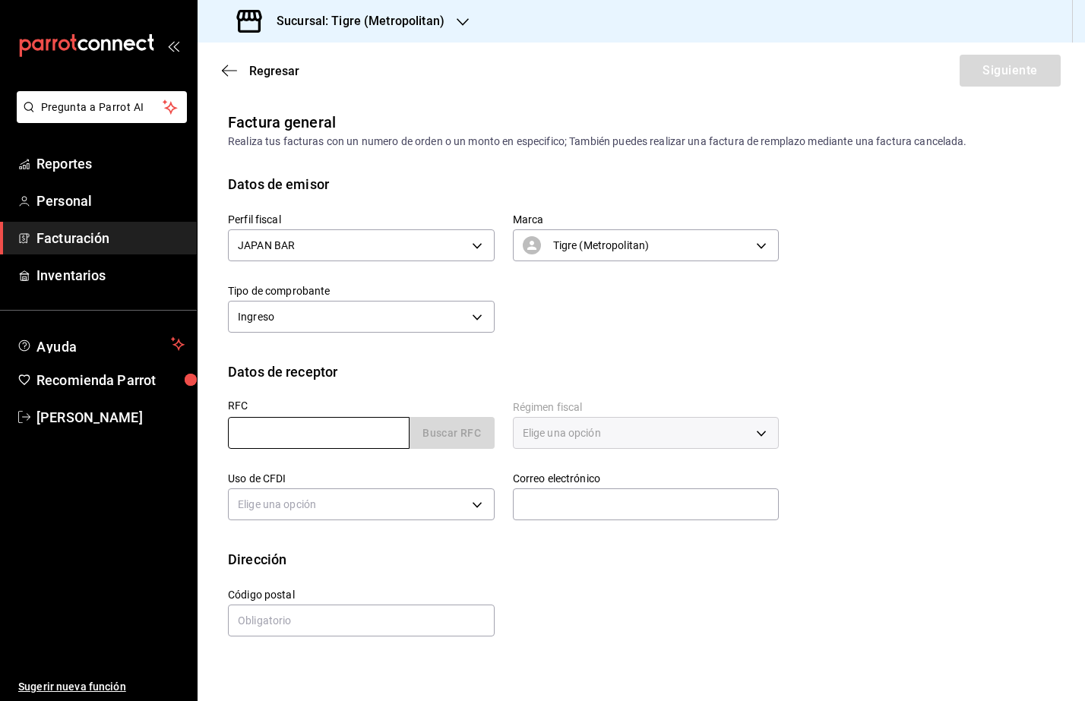
click at [270, 440] on input "text" at bounding box center [319, 433] width 182 height 32
paste input "IMO9701318A2"
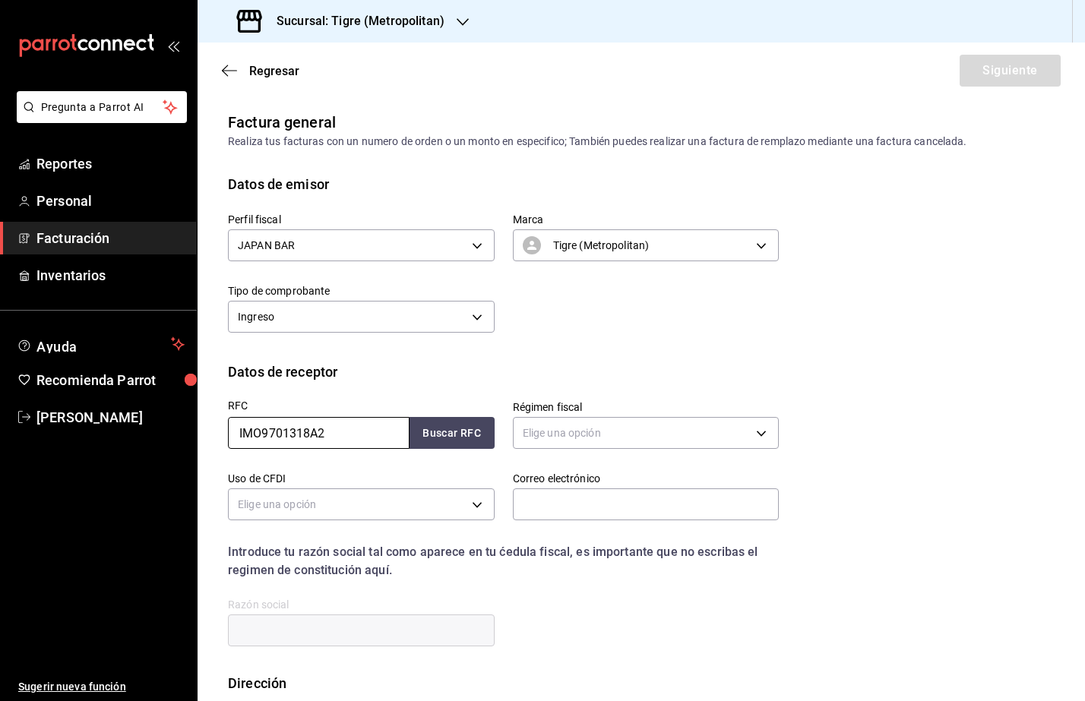
click at [239, 432] on input "IMO9701318A2" at bounding box center [319, 433] width 182 height 32
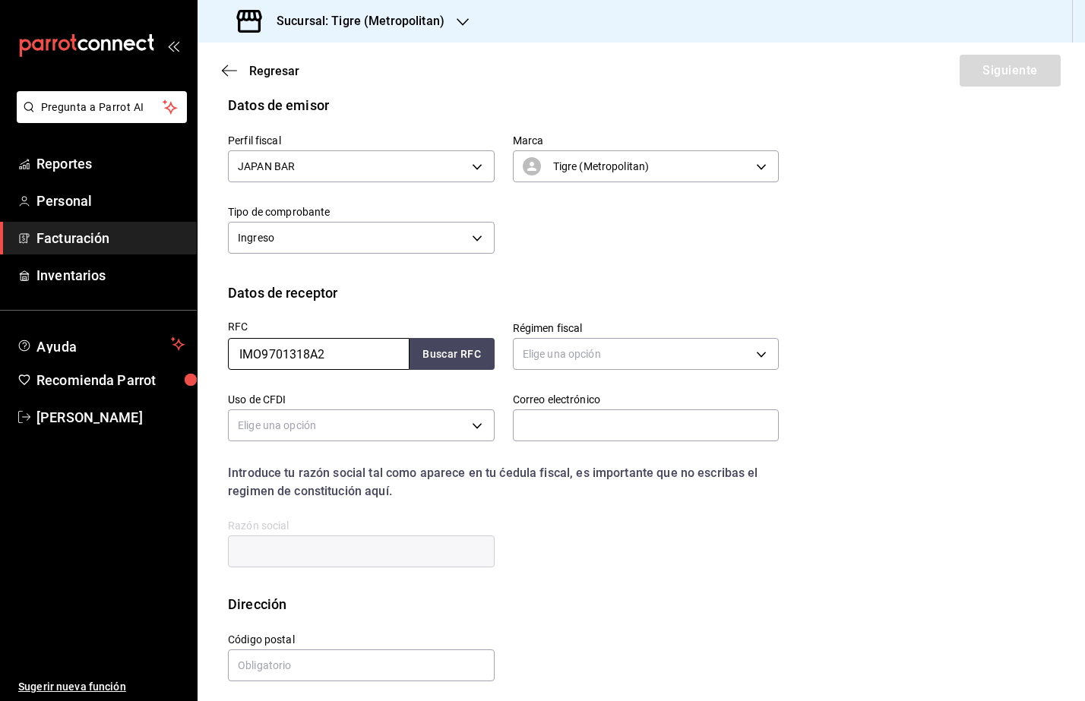
scroll to position [86, 0]
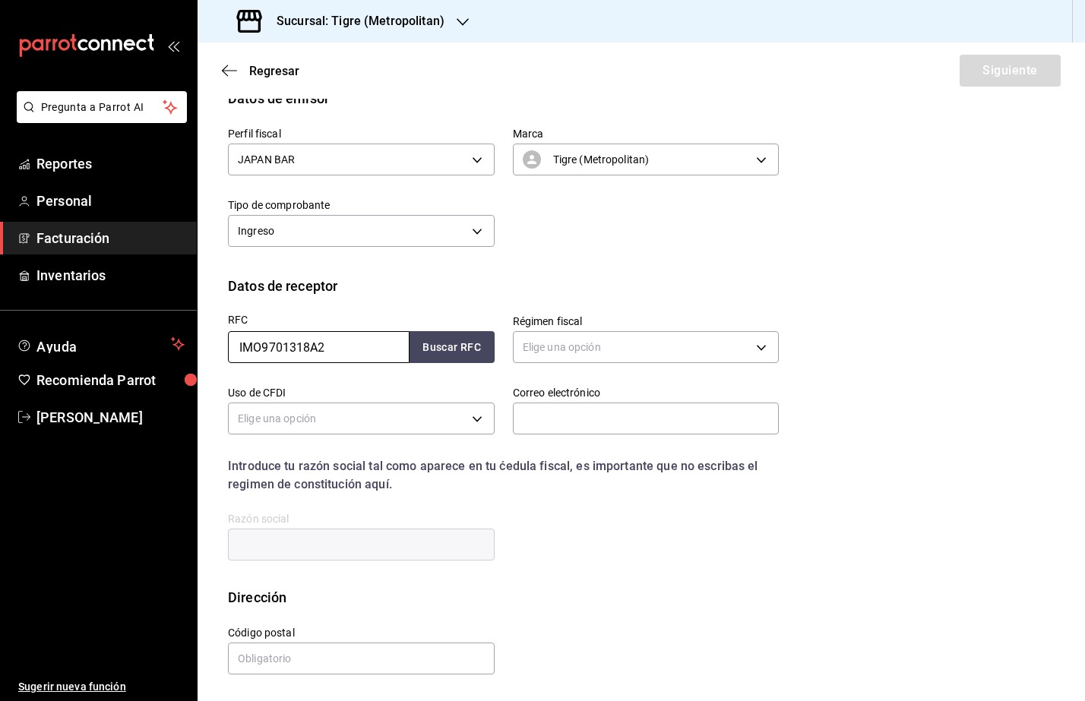
type input "IMO9701318A2"
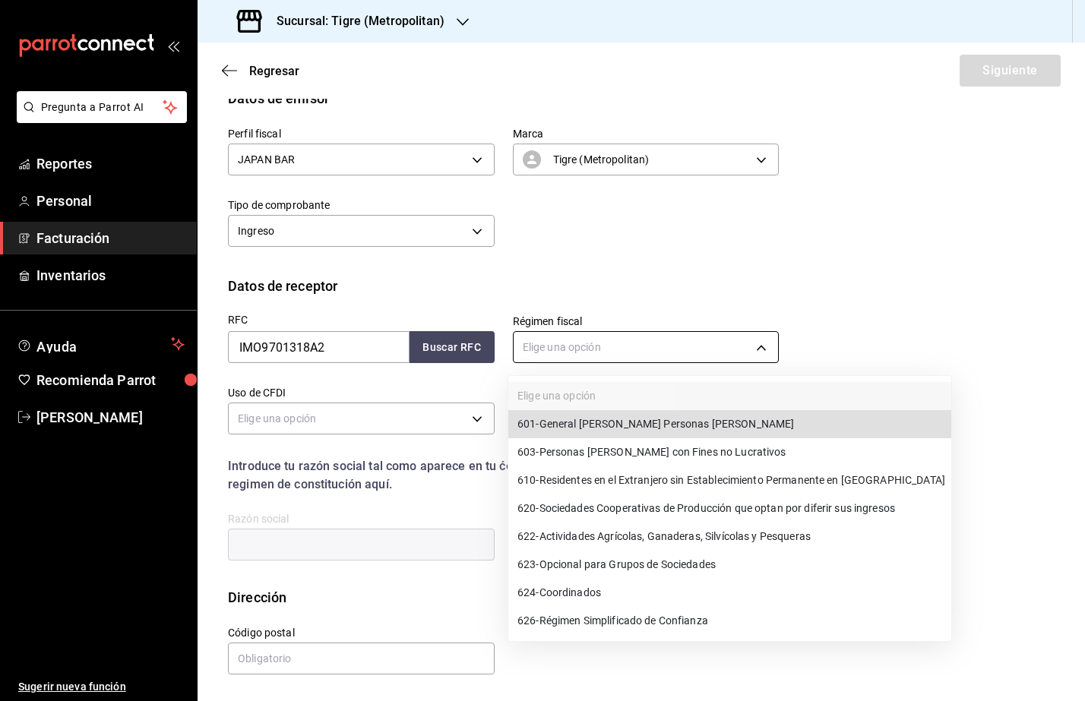
click at [660, 350] on body "Pregunta a Parrot AI Reportes Personal Facturación Inventarios Ayuda Recomienda…" at bounding box center [542, 350] width 1085 height 701
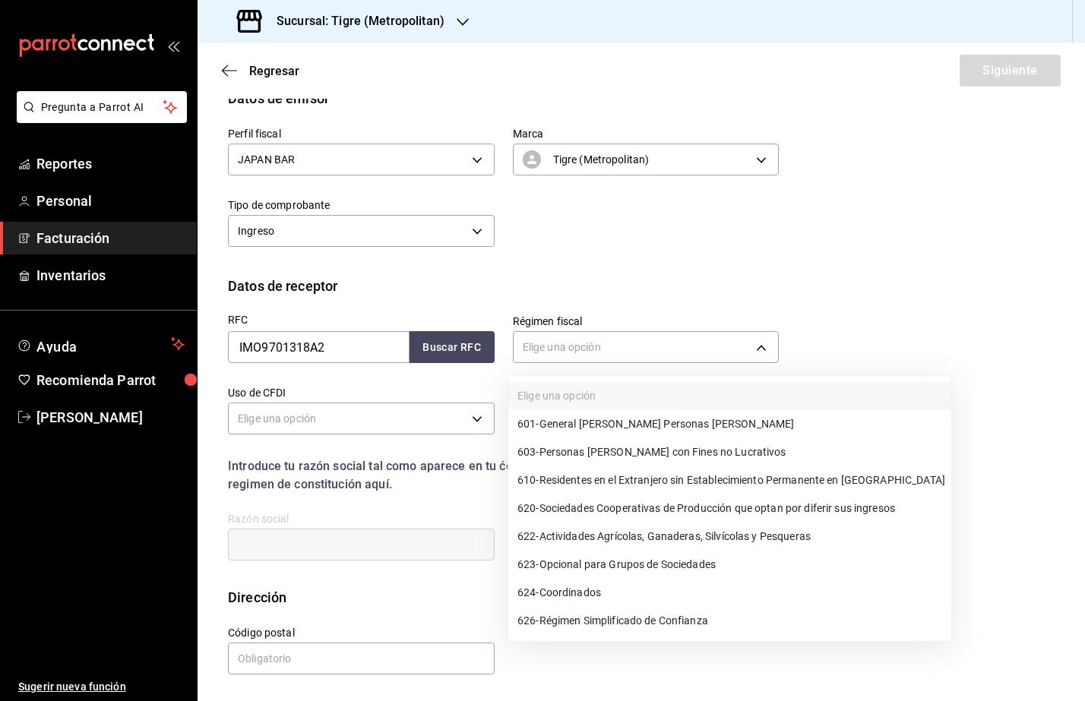
click at [700, 619] on span "626 - Régimen Simplificado de Confianza" at bounding box center [612, 621] width 191 height 16
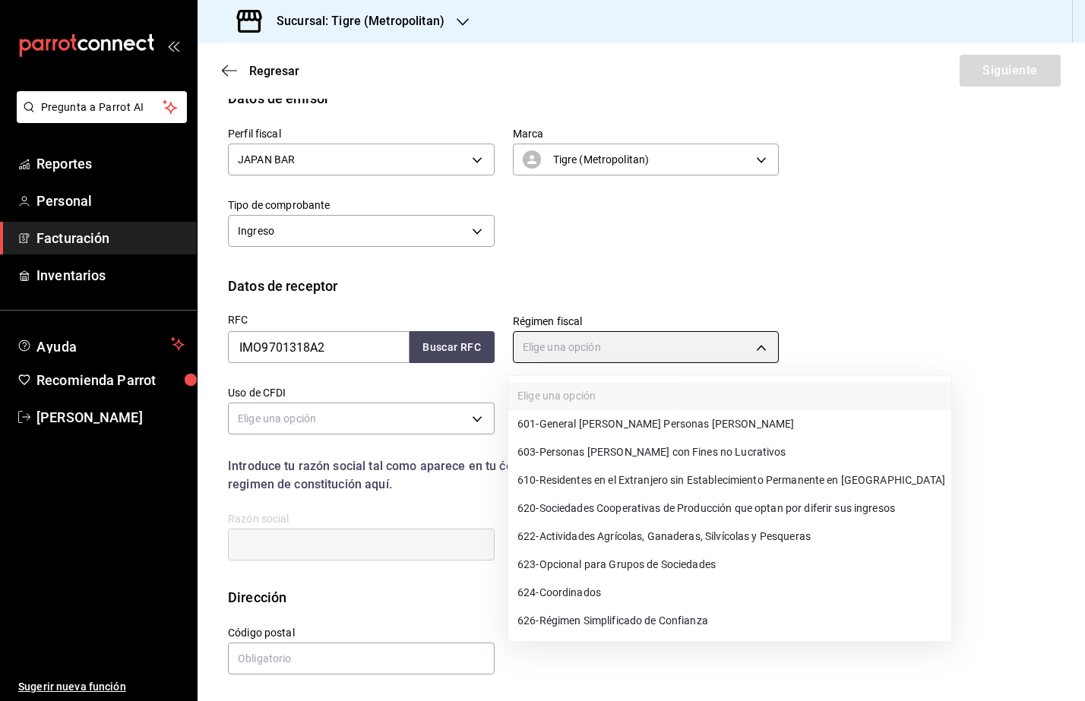
type input "626"
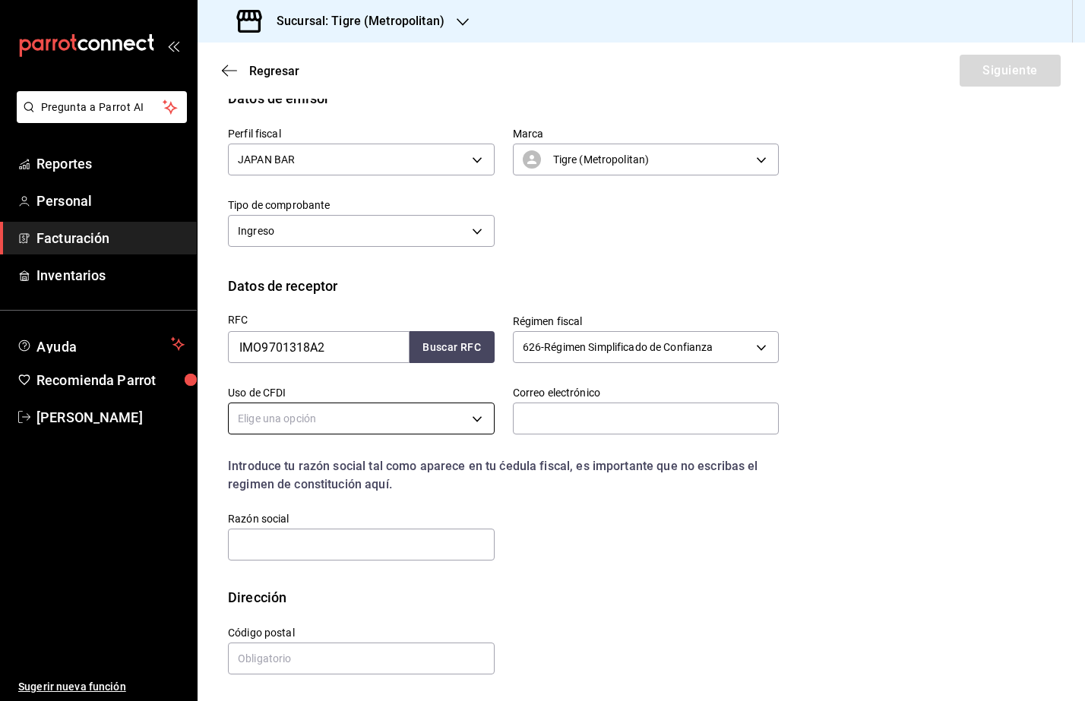
click at [262, 416] on body "Pregunta a Parrot AI Reportes Personal Facturación Inventarios Ayuda Recomienda…" at bounding box center [542, 350] width 1085 height 701
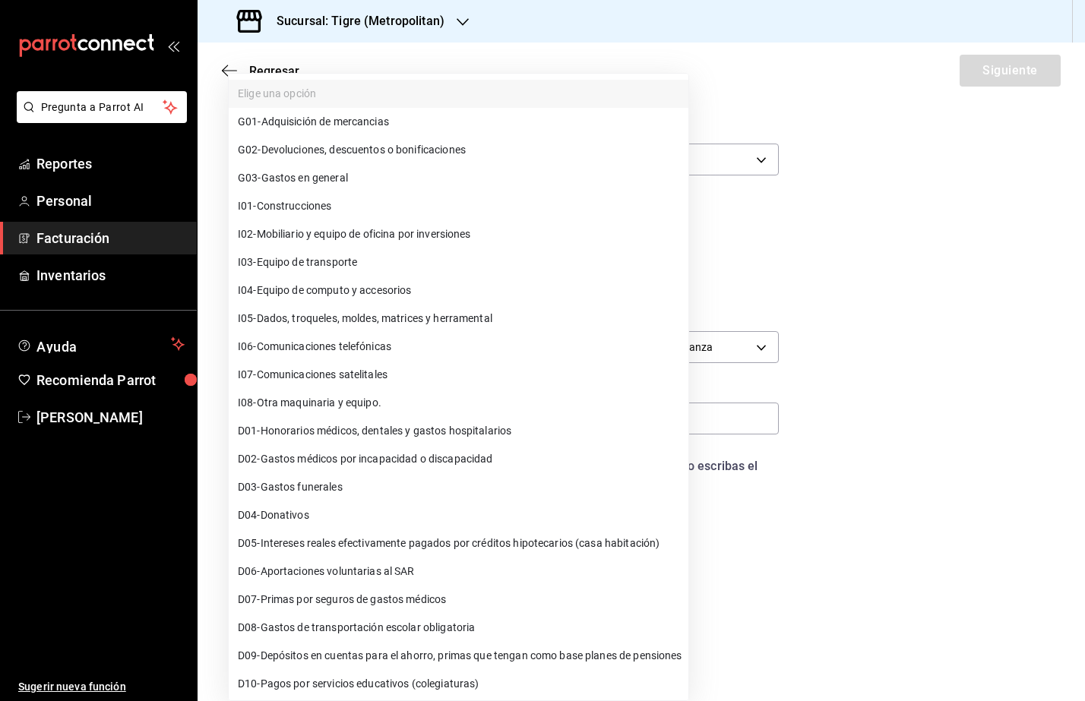
click at [350, 187] on li "G03 - Gastos en general" at bounding box center [459, 178] width 460 height 28
type input "G03"
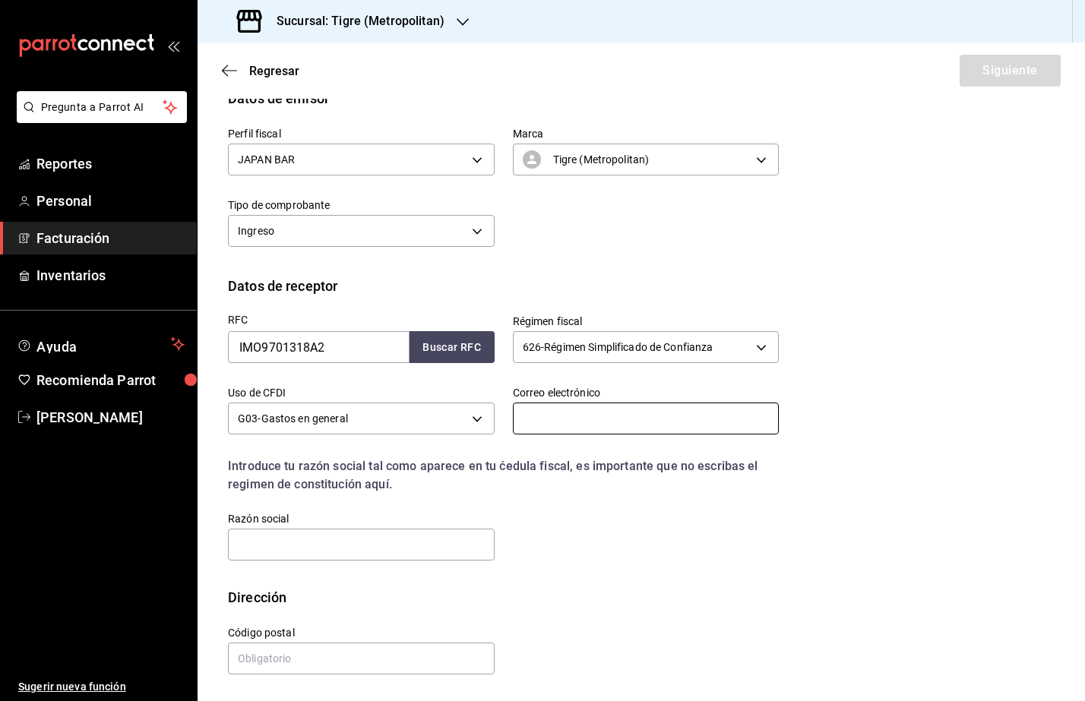
click at [536, 410] on input "text" at bounding box center [646, 419] width 267 height 32
type input "[PERSON_NAME][EMAIL_ADDRESS][PERSON_NAME][DOMAIN_NAME]"
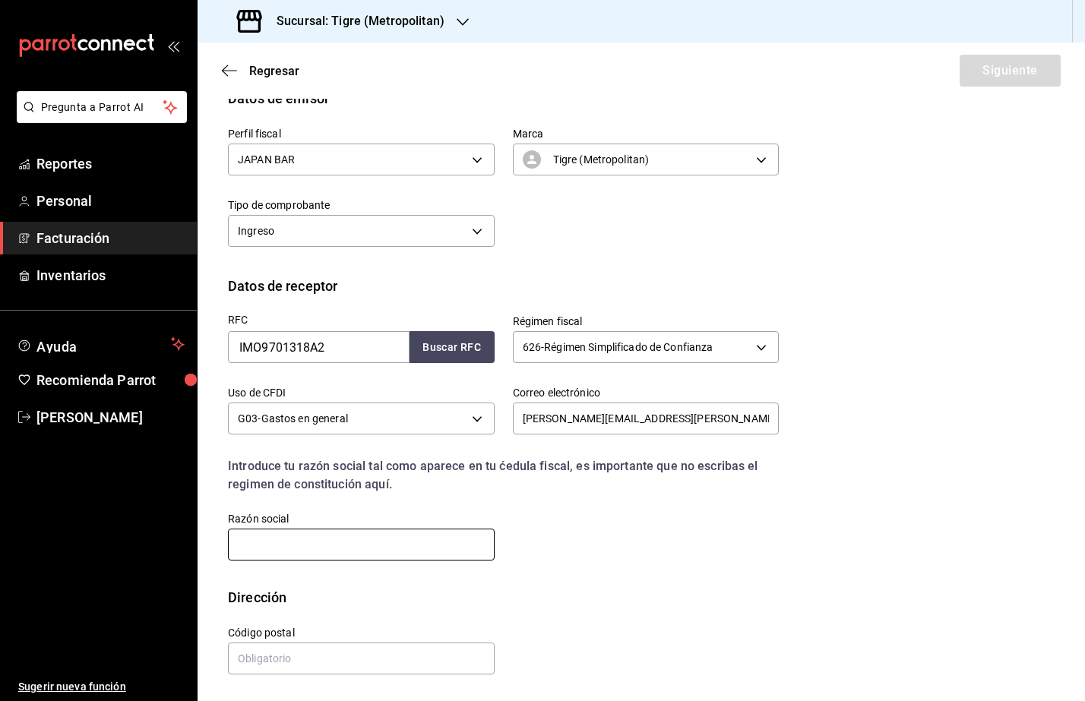
click at [304, 539] on input "text" at bounding box center [361, 545] width 267 height 32
paste input "COMPAÑIA INTERNACIONAL MEDICA ODONTOLOGICA"
click at [234, 546] on input "COMPAÑIA INTERNACIONAL MEDICA ODONTOLOGICA" at bounding box center [361, 545] width 267 height 32
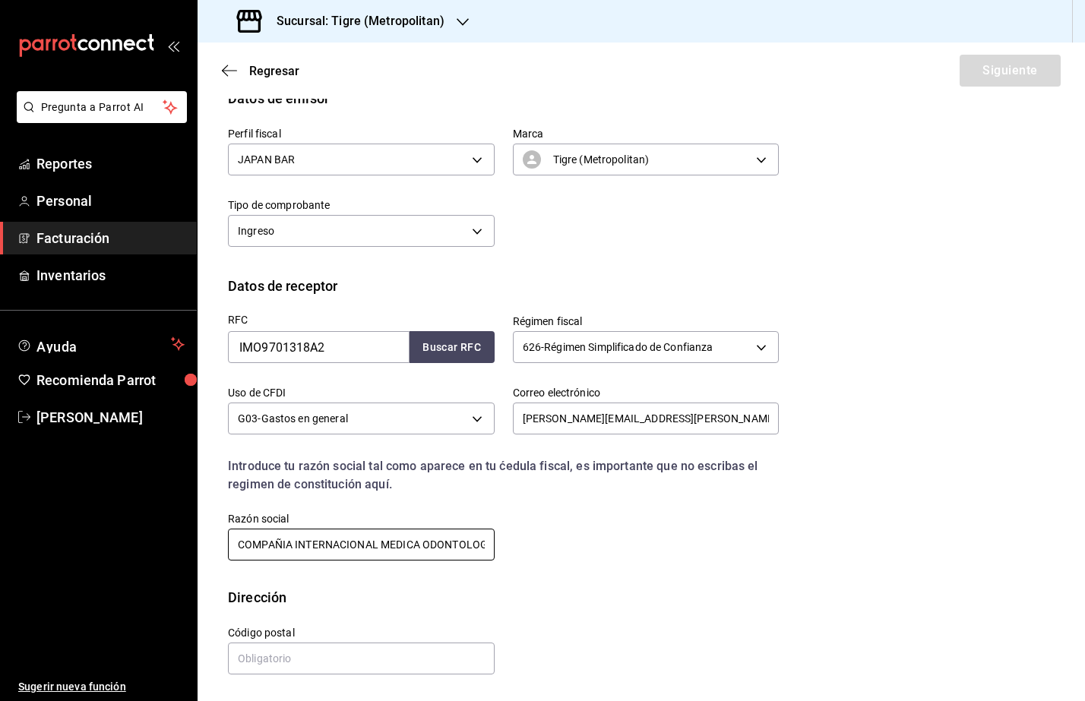
type input "COMPAÑIA INTERNACIONAL MEDICA ODONTOLOGICA"
click at [267, 672] on input "text" at bounding box center [361, 659] width 267 height 32
paste input "66220"
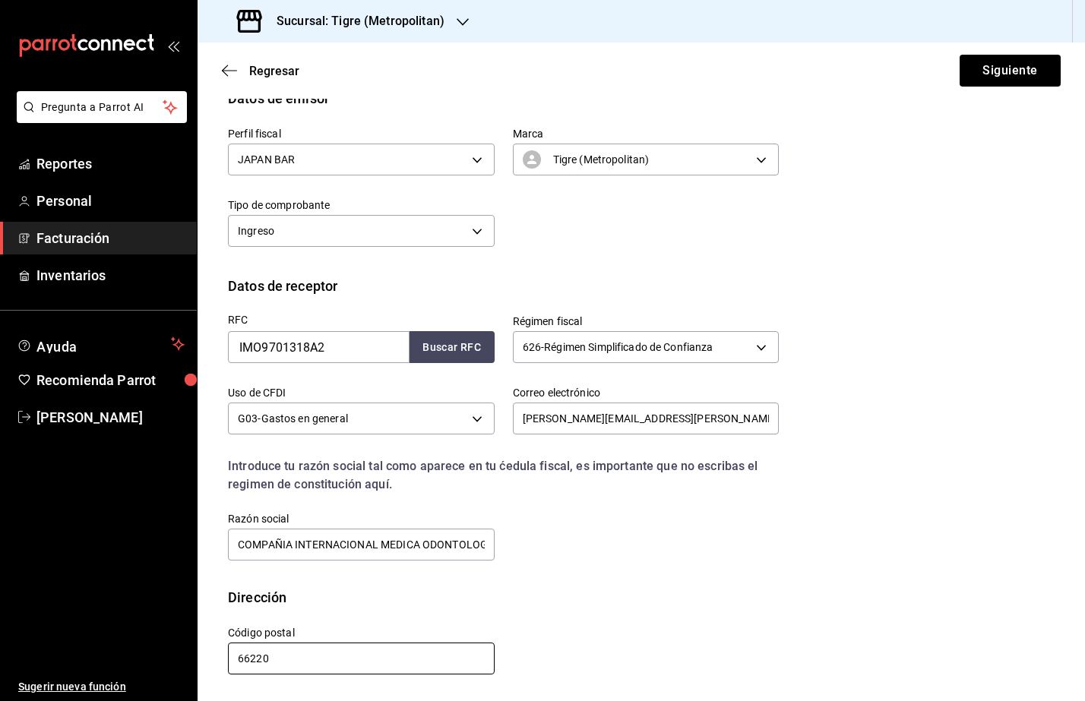
type input "66220"
drag, startPoint x: 996, startPoint y: 47, endPoint x: 991, endPoint y: 66, distance: 19.7
click at [993, 60] on div "Regresar Siguiente" at bounding box center [642, 71] width 888 height 56
click at [991, 67] on button "Siguiente" at bounding box center [1010, 71] width 101 height 32
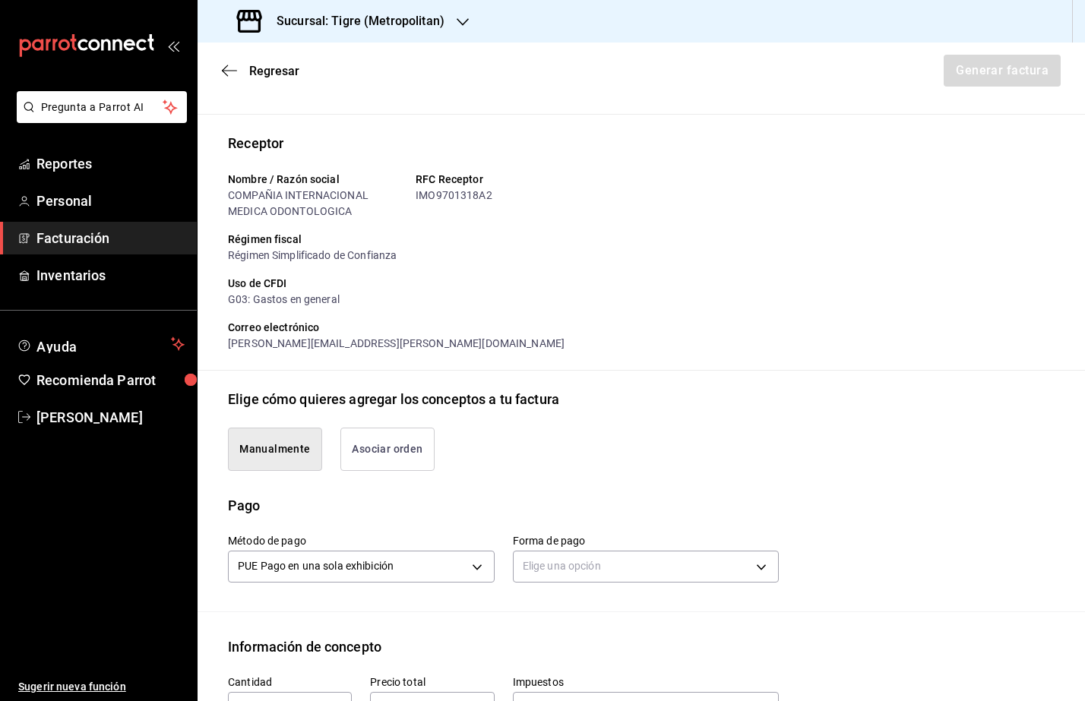
click at [539, 584] on div "Elige una opción" at bounding box center [646, 565] width 267 height 40
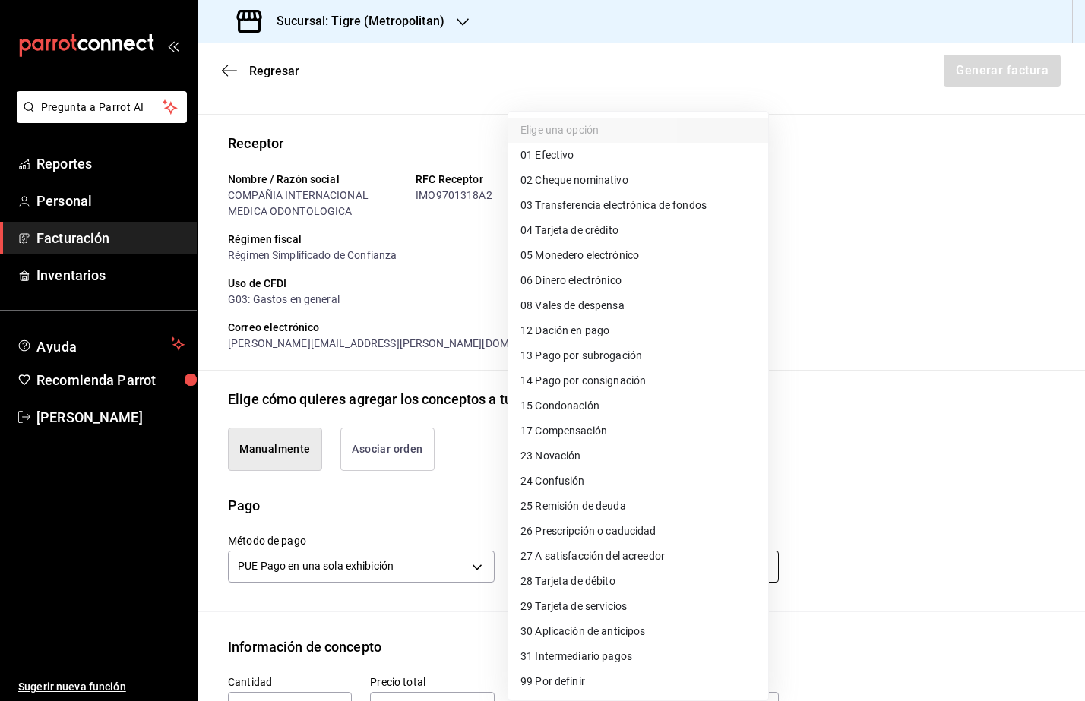
click at [543, 574] on body "Pregunta a Parrot AI Reportes Personal Facturación Inventarios Ayuda Recomienda…" at bounding box center [542, 350] width 1085 height 701
click at [631, 207] on span "03 Transferencia electrónica de fondos" at bounding box center [614, 206] width 186 height 16
type input "03"
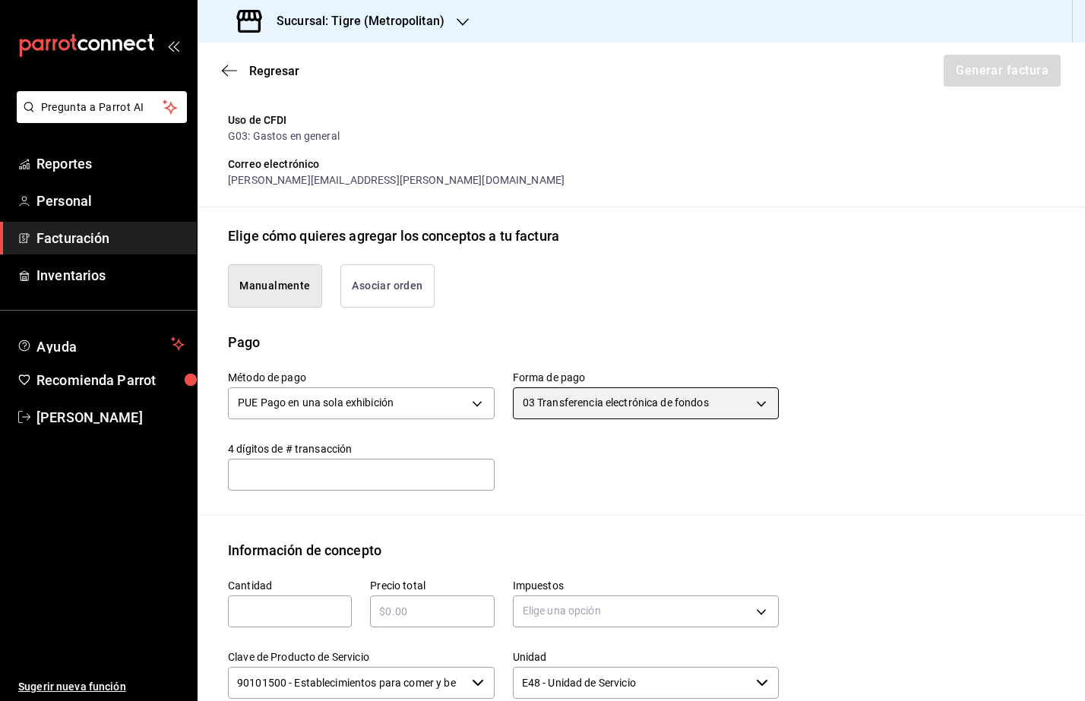
scroll to position [371, 0]
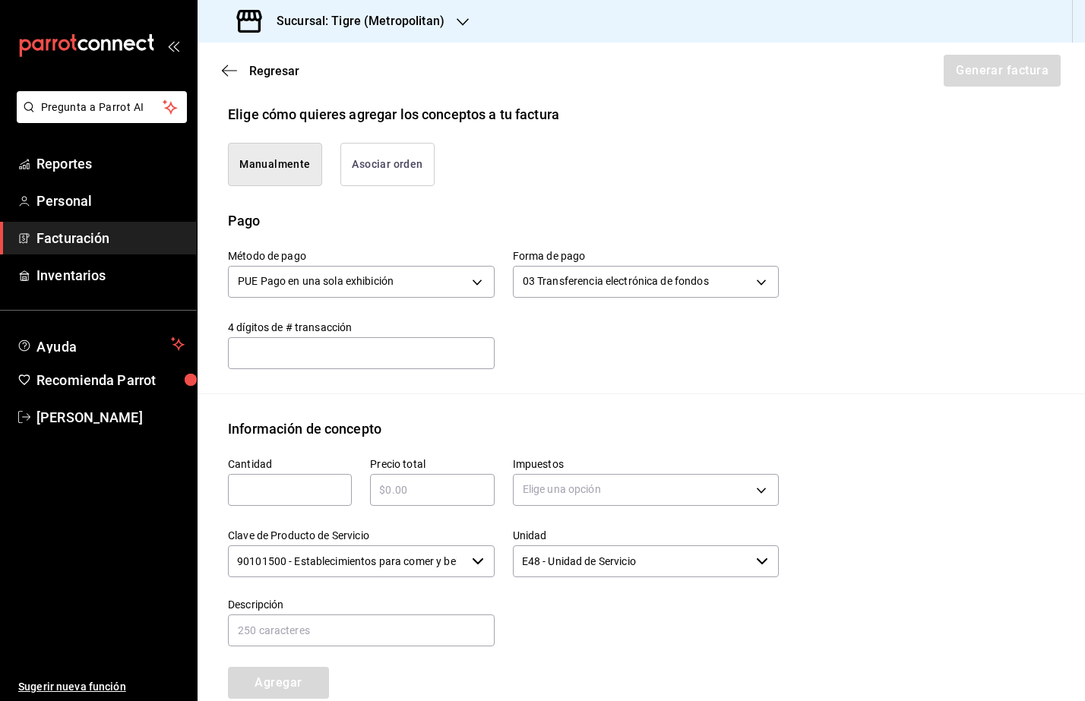
click at [282, 484] on input "text" at bounding box center [290, 490] width 124 height 18
type input "1"
drag, startPoint x: 417, startPoint y: 500, endPoint x: 413, endPoint y: 461, distance: 38.9
click at [416, 500] on div "​" at bounding box center [432, 490] width 124 height 32
type input "$10903.84"
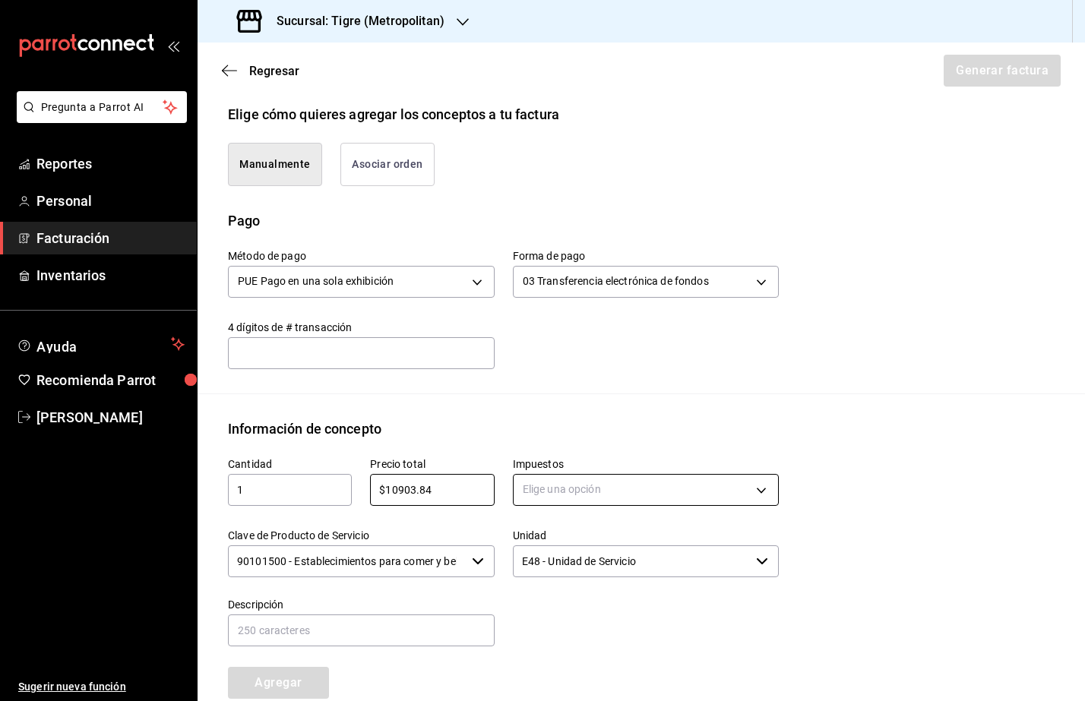
click at [608, 496] on body "Pregunta a Parrot AI Reportes Personal Facturación Inventarios Ayuda Recomienda…" at bounding box center [542, 350] width 1085 height 701
click at [585, 620] on li "IVA 16%" at bounding box center [638, 612] width 260 height 25
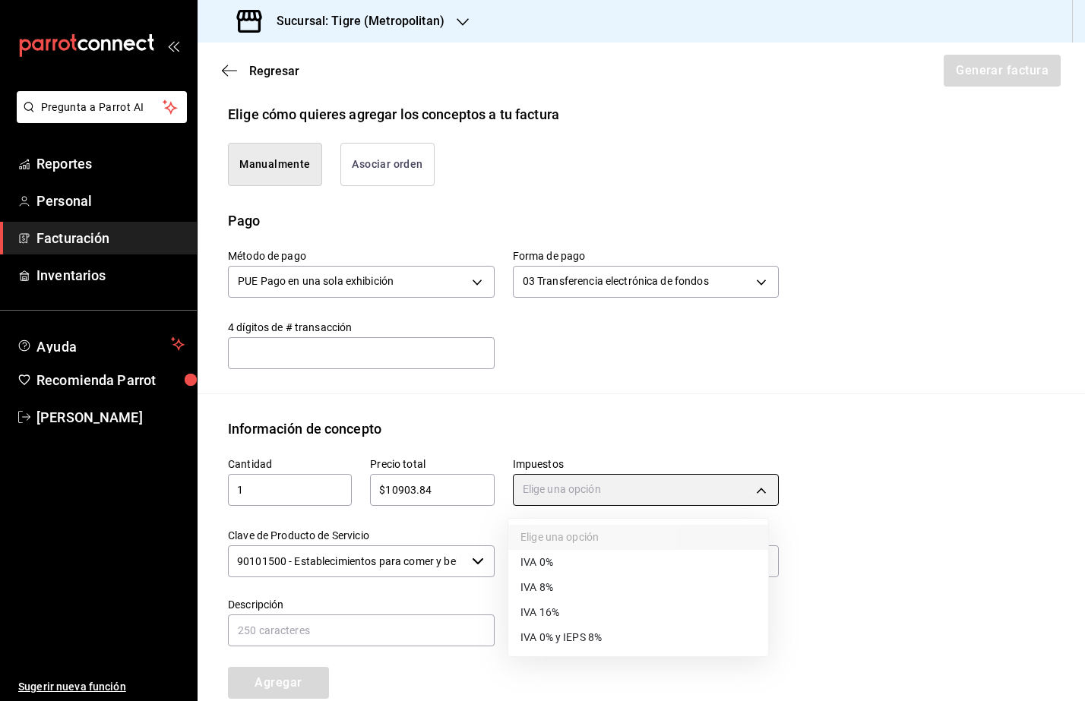
type input "IVA_16"
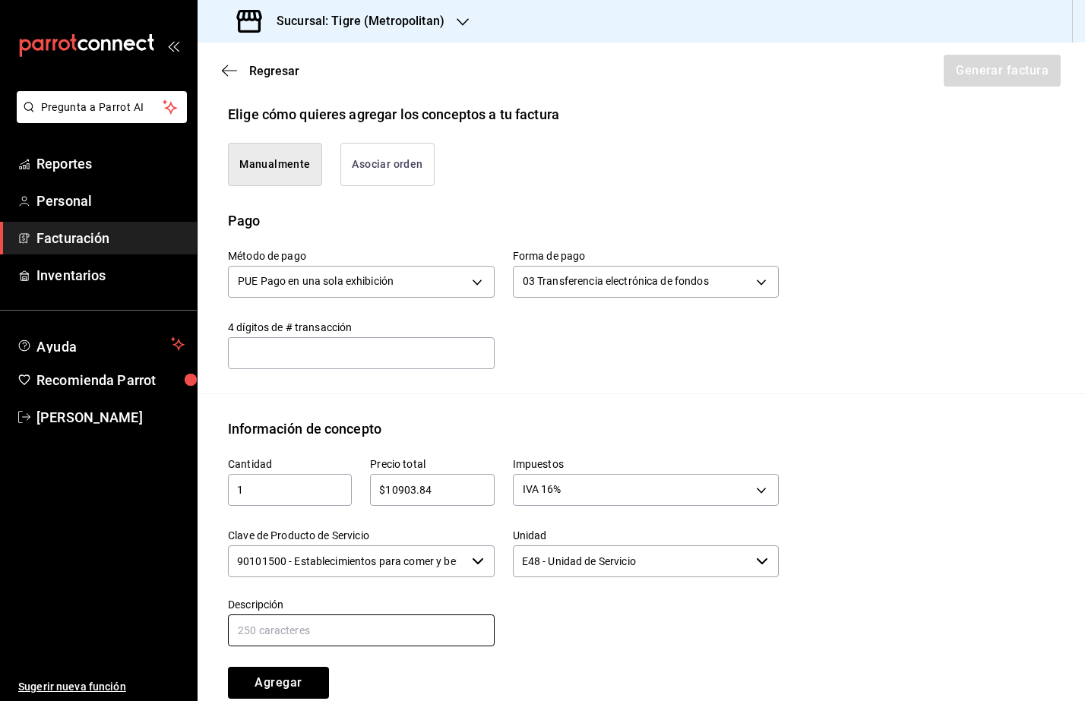
click at [301, 644] on input "text" at bounding box center [361, 631] width 267 height 32
type input "Consumo de Alimentos y Bebidas"
click at [295, 687] on button "Agregar" at bounding box center [278, 683] width 101 height 32
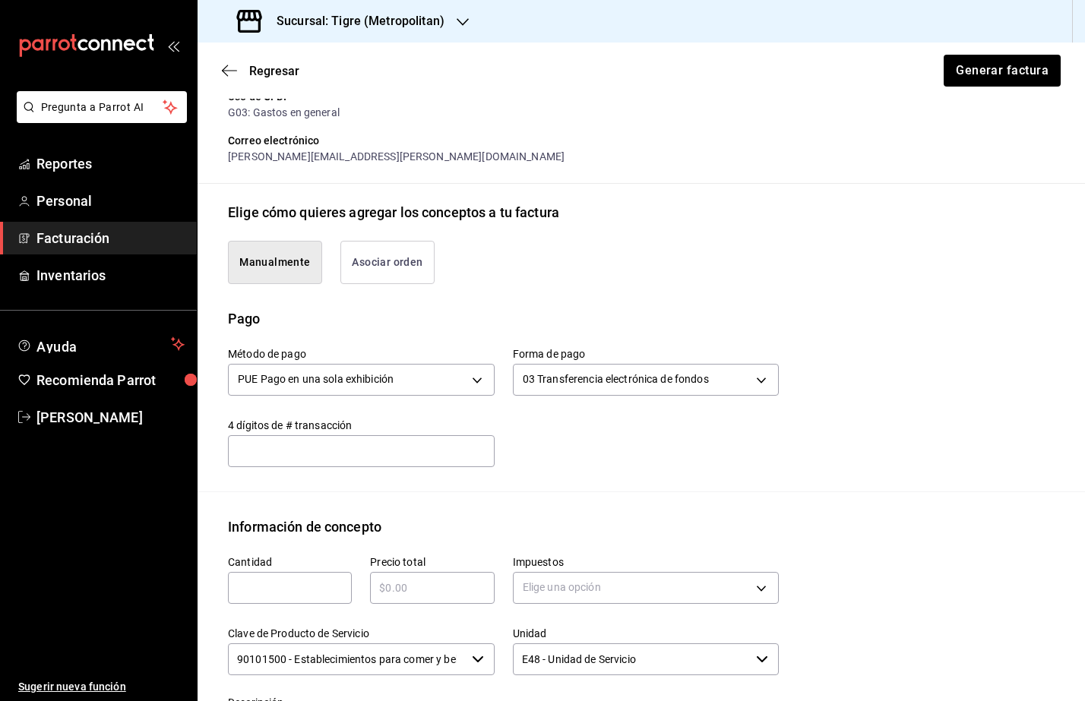
scroll to position [230, 0]
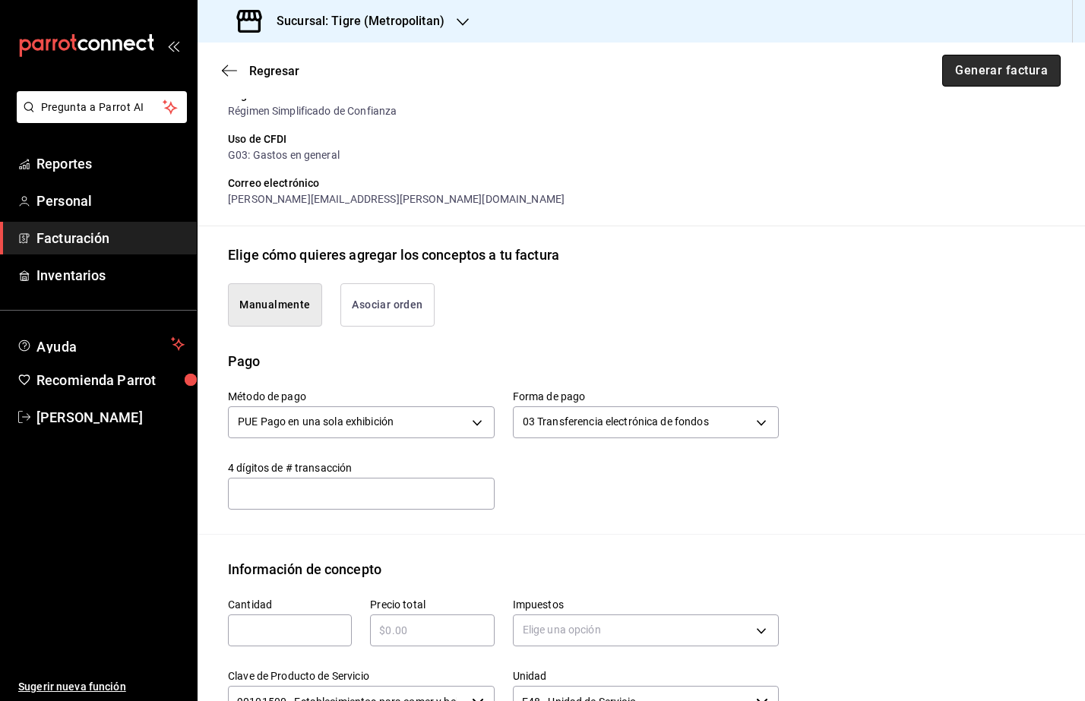
click at [985, 71] on button "Generar factura" at bounding box center [1001, 71] width 119 height 32
